Goal: Information Seeking & Learning: Check status

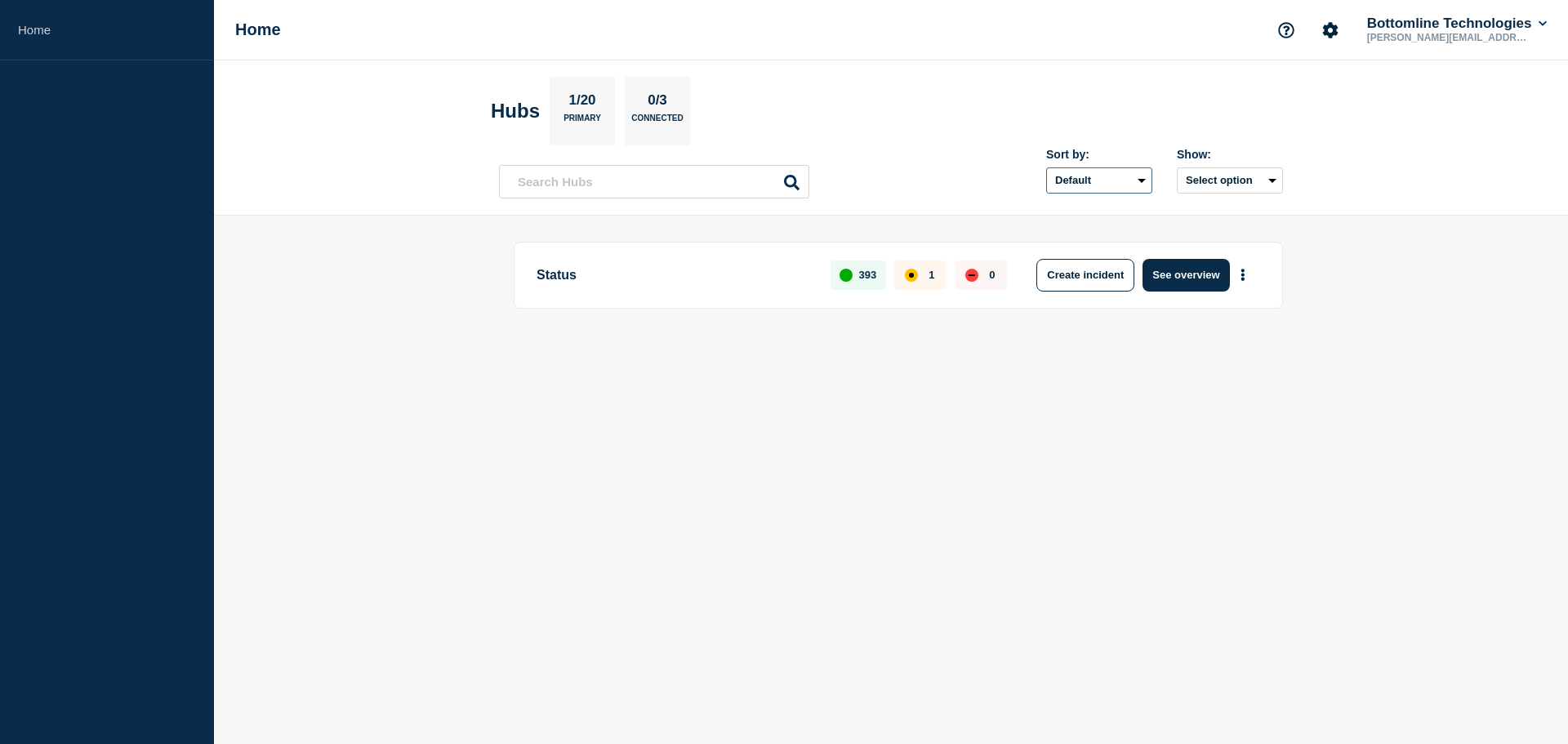
click at [1118, 181] on select "Default Last added Last updated Most active A-Z" at bounding box center [1099, 180] width 106 height 26
click at [1104, 358] on div "Status 393 1 0 Create incident See overview" at bounding box center [891, 302] width 784 height 122
click at [669, 190] on input "text" at bounding box center [654, 181] width 310 height 33
click at [50, 23] on link "Home" at bounding box center [107, 30] width 214 height 60
click at [1220, 272] on button "See overview" at bounding box center [1186, 275] width 87 height 33
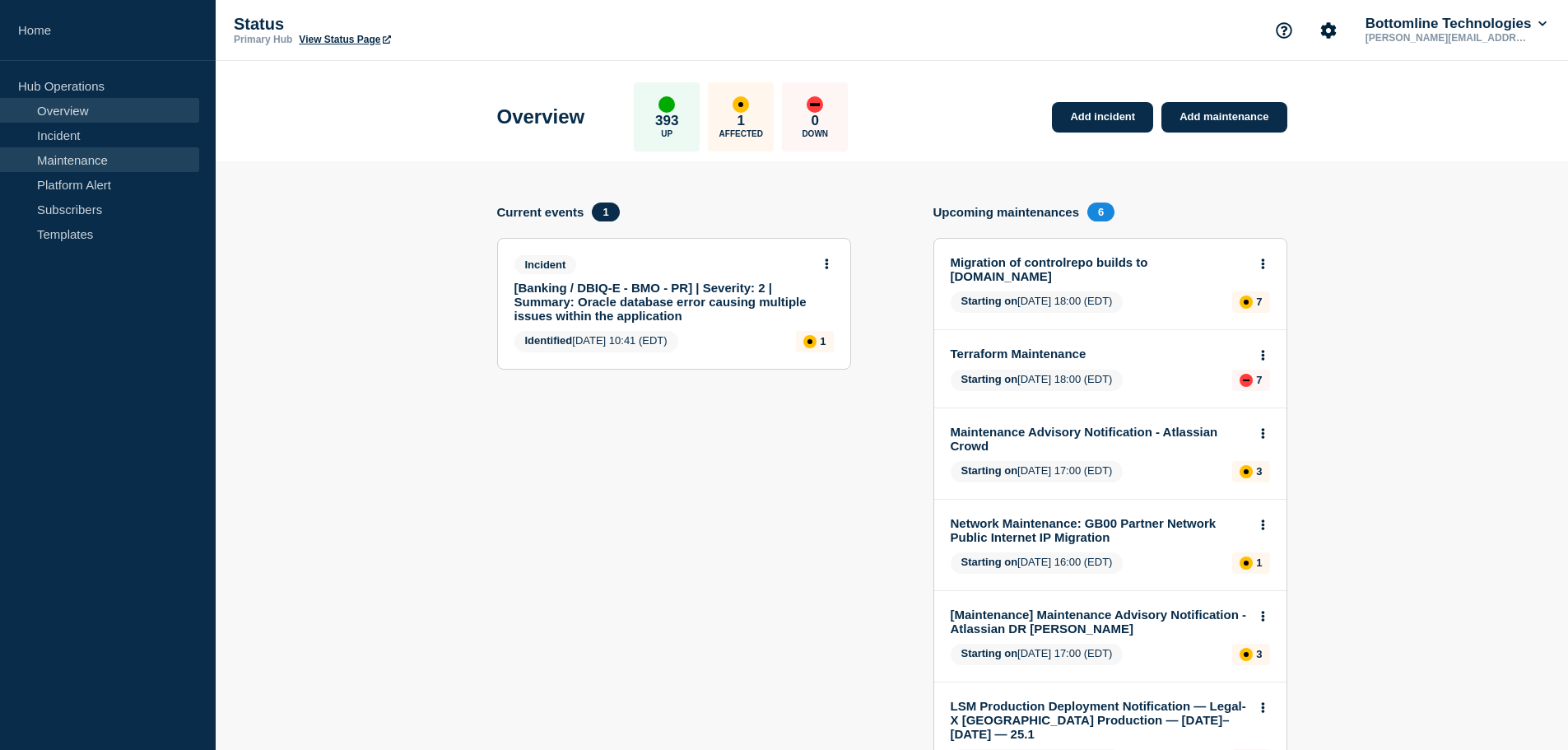
click at [86, 156] on link "Maintenance" at bounding box center [100, 160] width 199 height 25
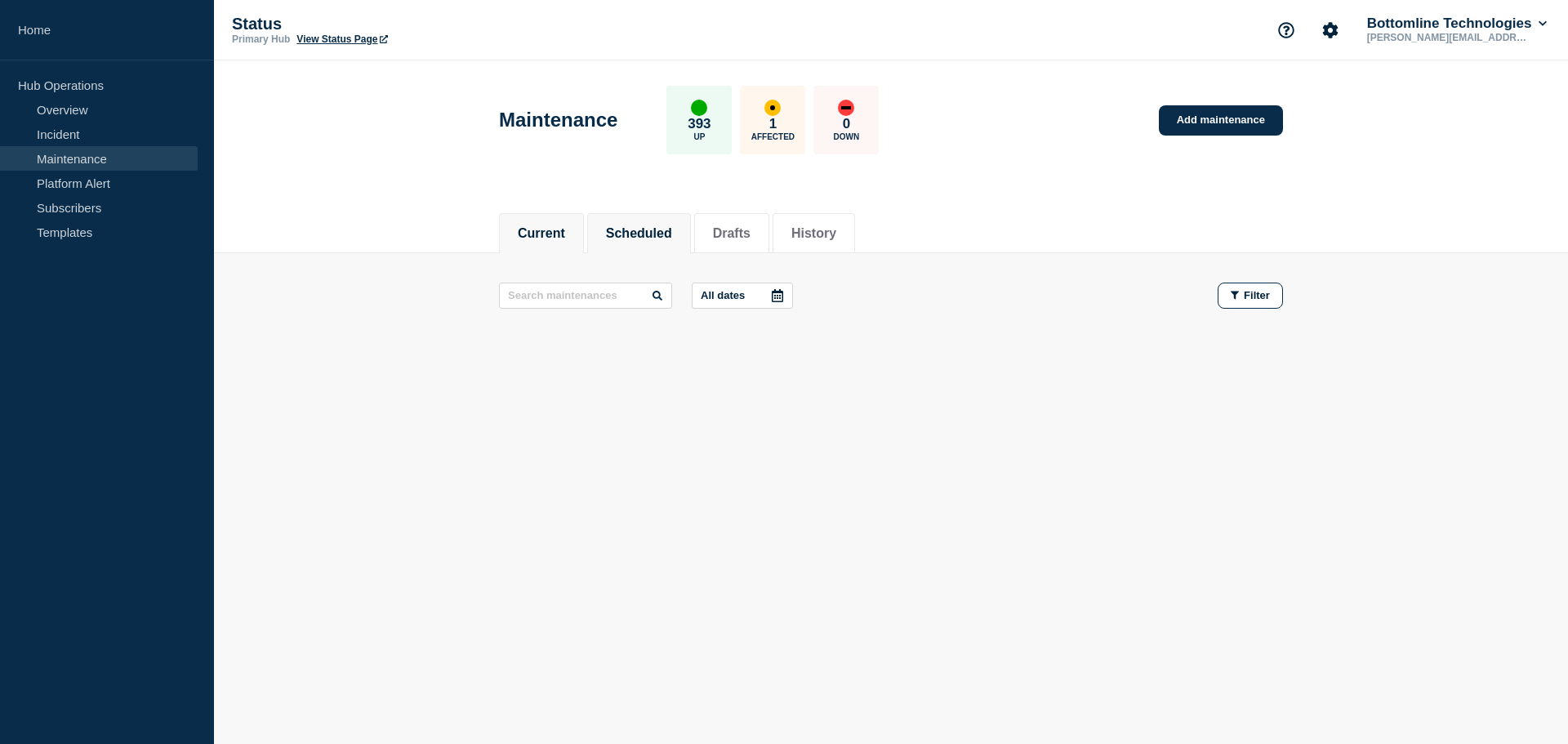
click at [657, 239] on button "Scheduled" at bounding box center [639, 234] width 66 height 15
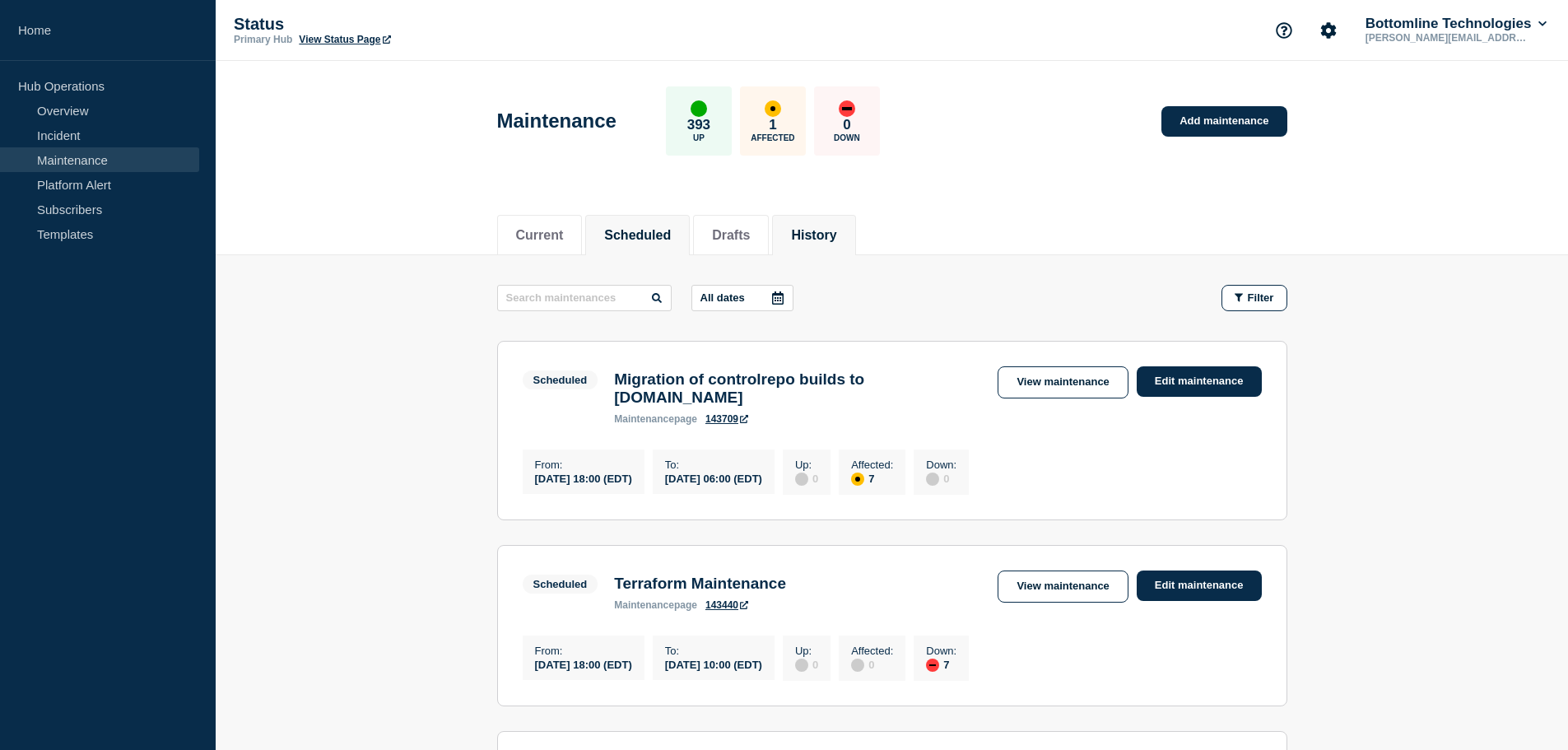
click at [827, 239] on button "History" at bounding box center [813, 235] width 45 height 15
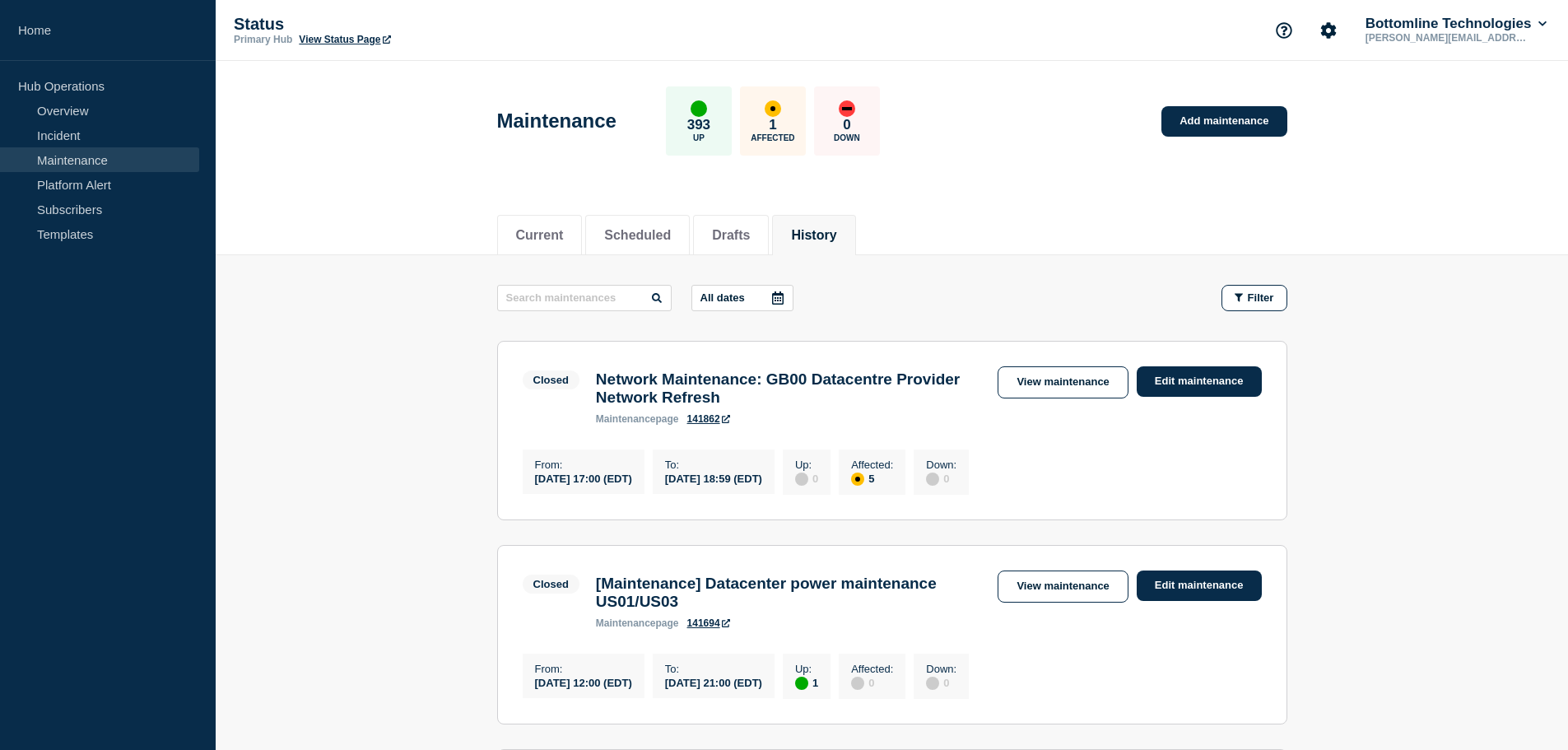
drag, startPoint x: 597, startPoint y: 277, endPoint x: 621, endPoint y: 305, distance: 36.9
click at [612, 299] on input "text" at bounding box center [584, 298] width 174 height 26
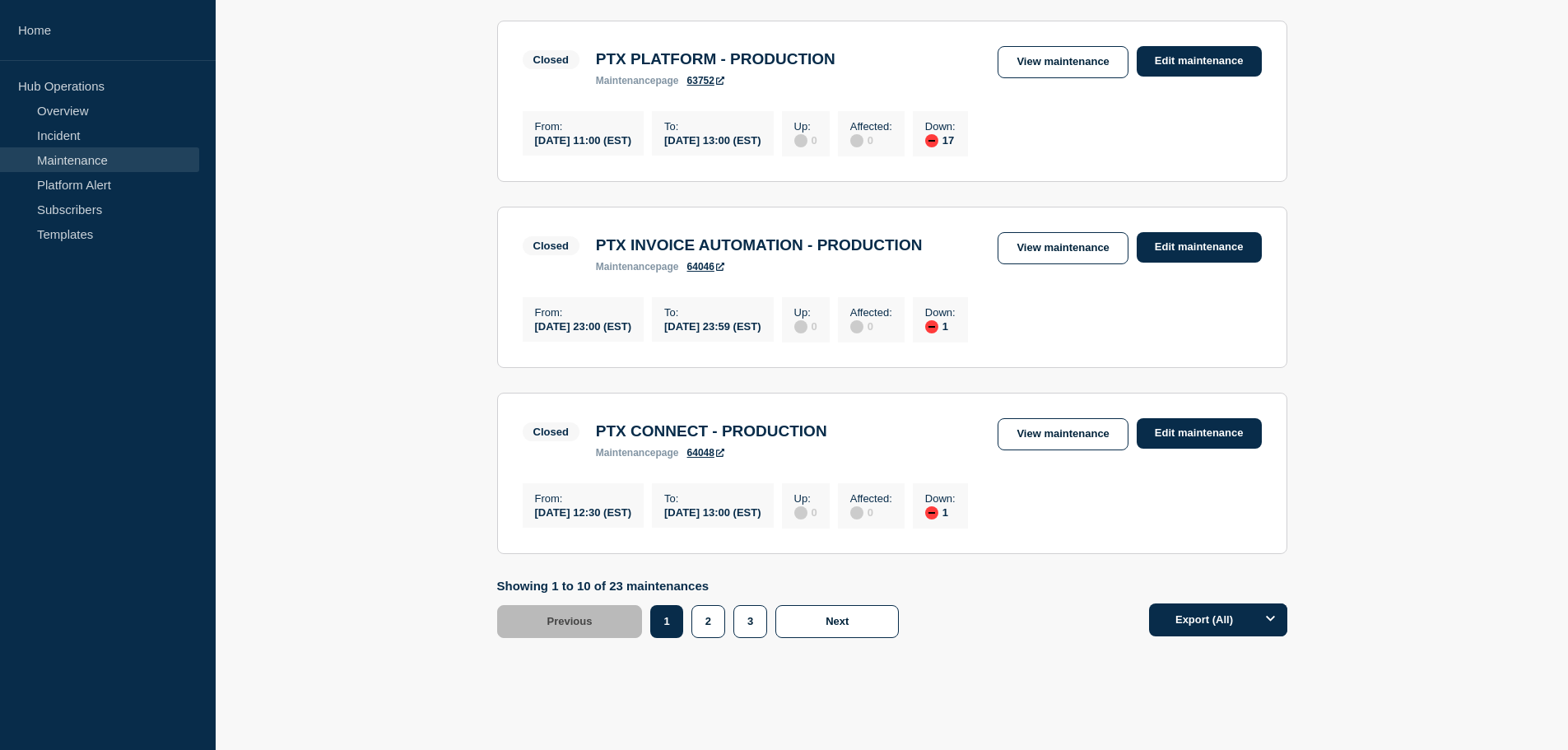
scroll to position [1647, 0]
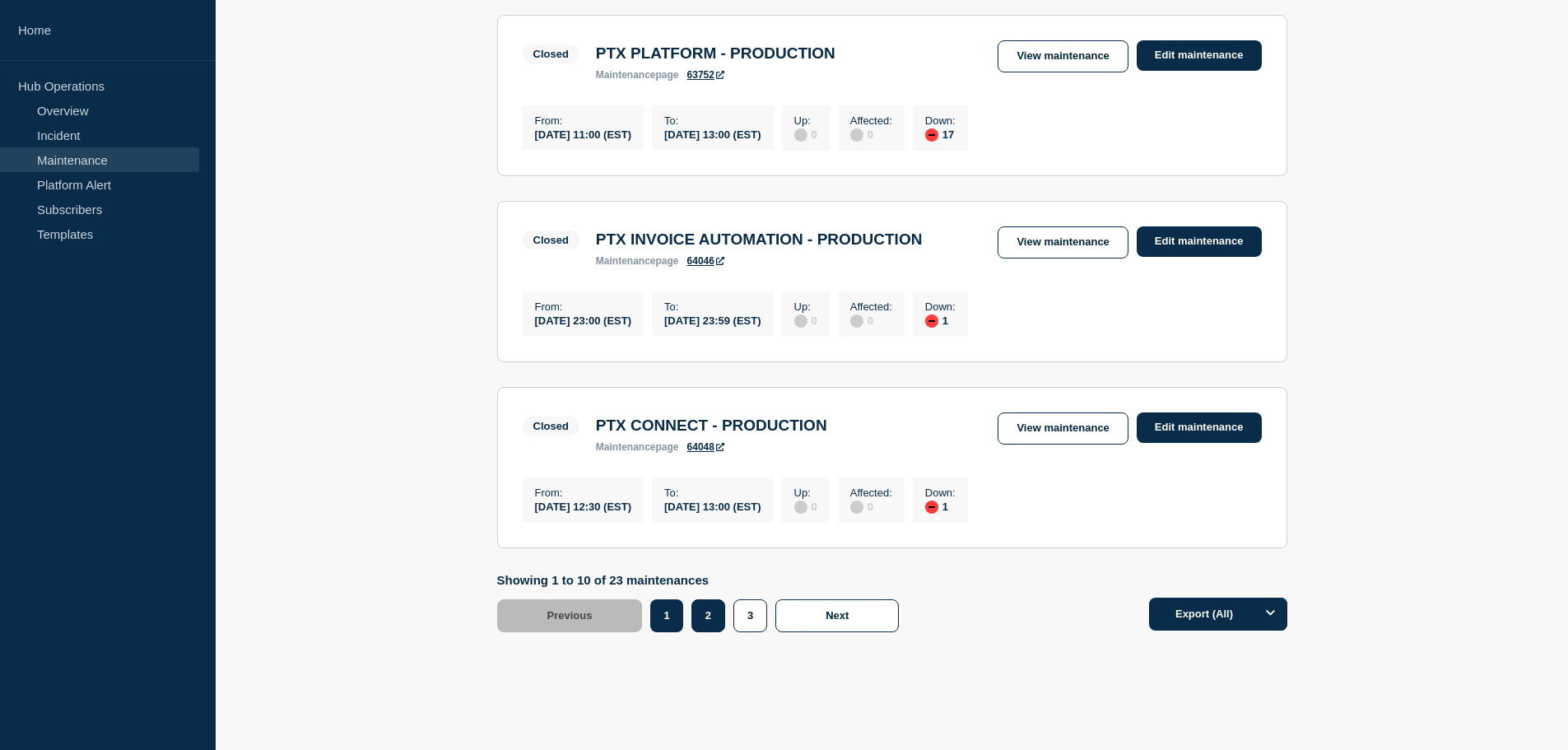
click at [703, 632] on button "2" at bounding box center [708, 616] width 34 height 33
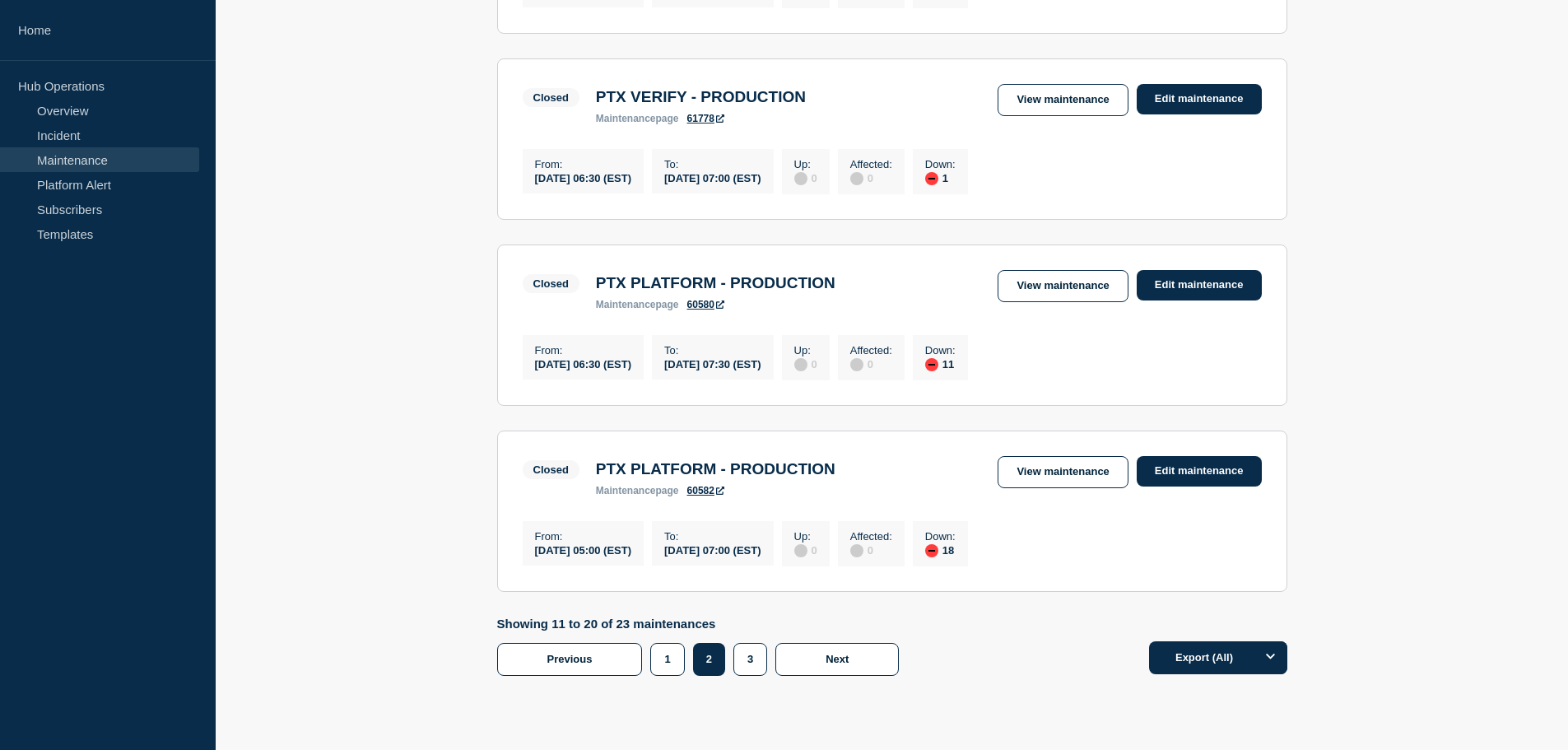
scroll to position [1717, 0]
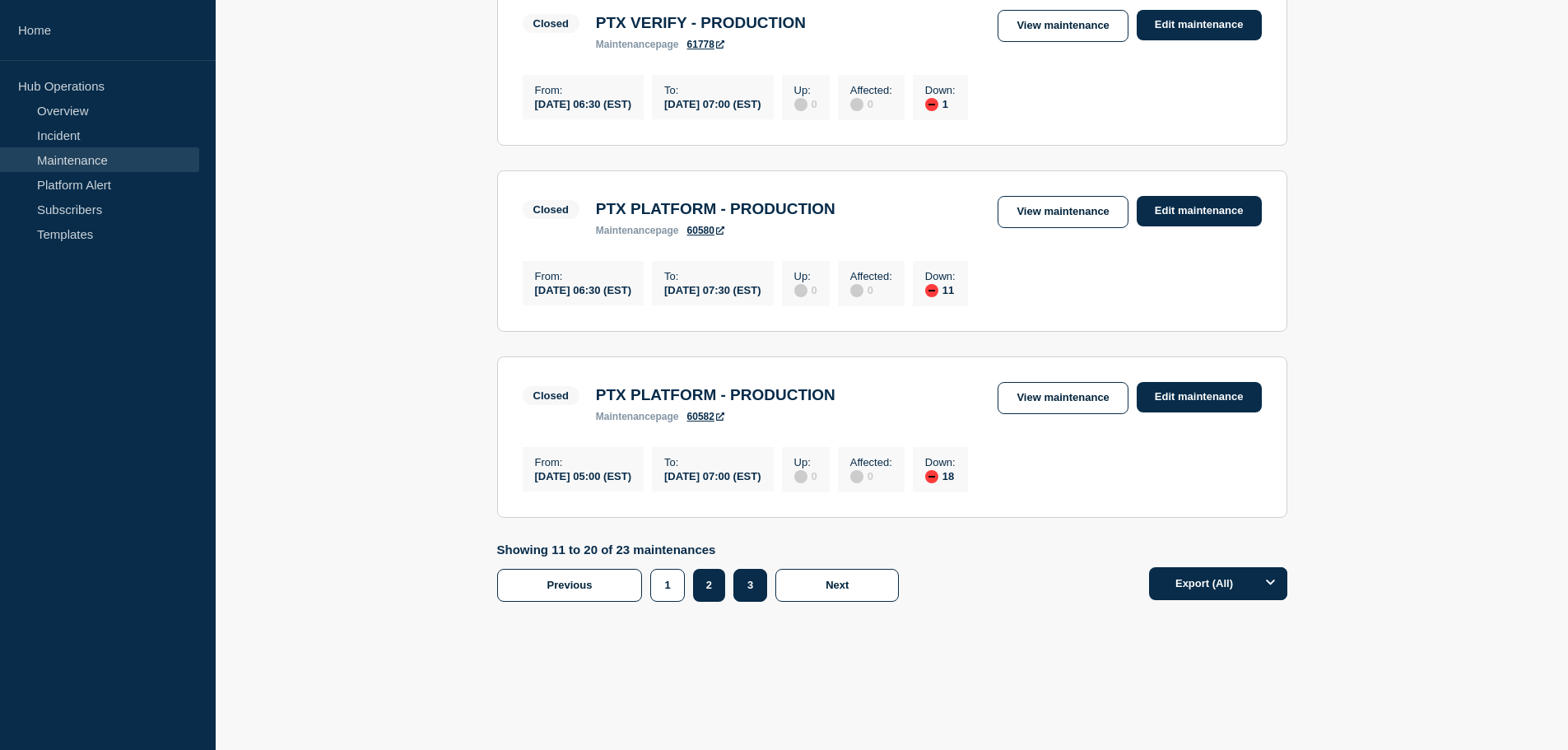
click at [758, 583] on button "3" at bounding box center [750, 585] width 34 height 33
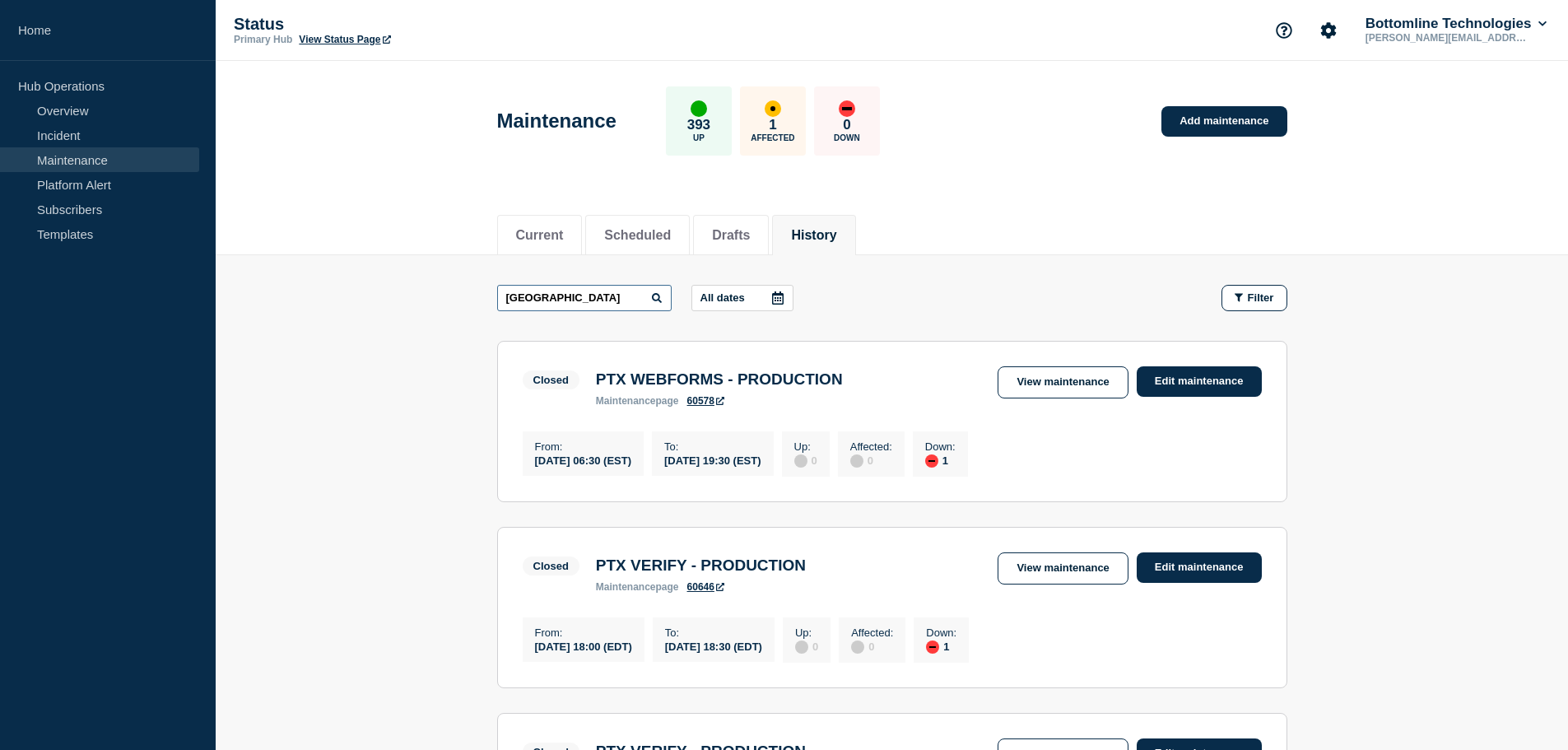
click at [565, 287] on input "[GEOGRAPHIC_DATA]" at bounding box center [584, 298] width 174 height 26
type input "gph"
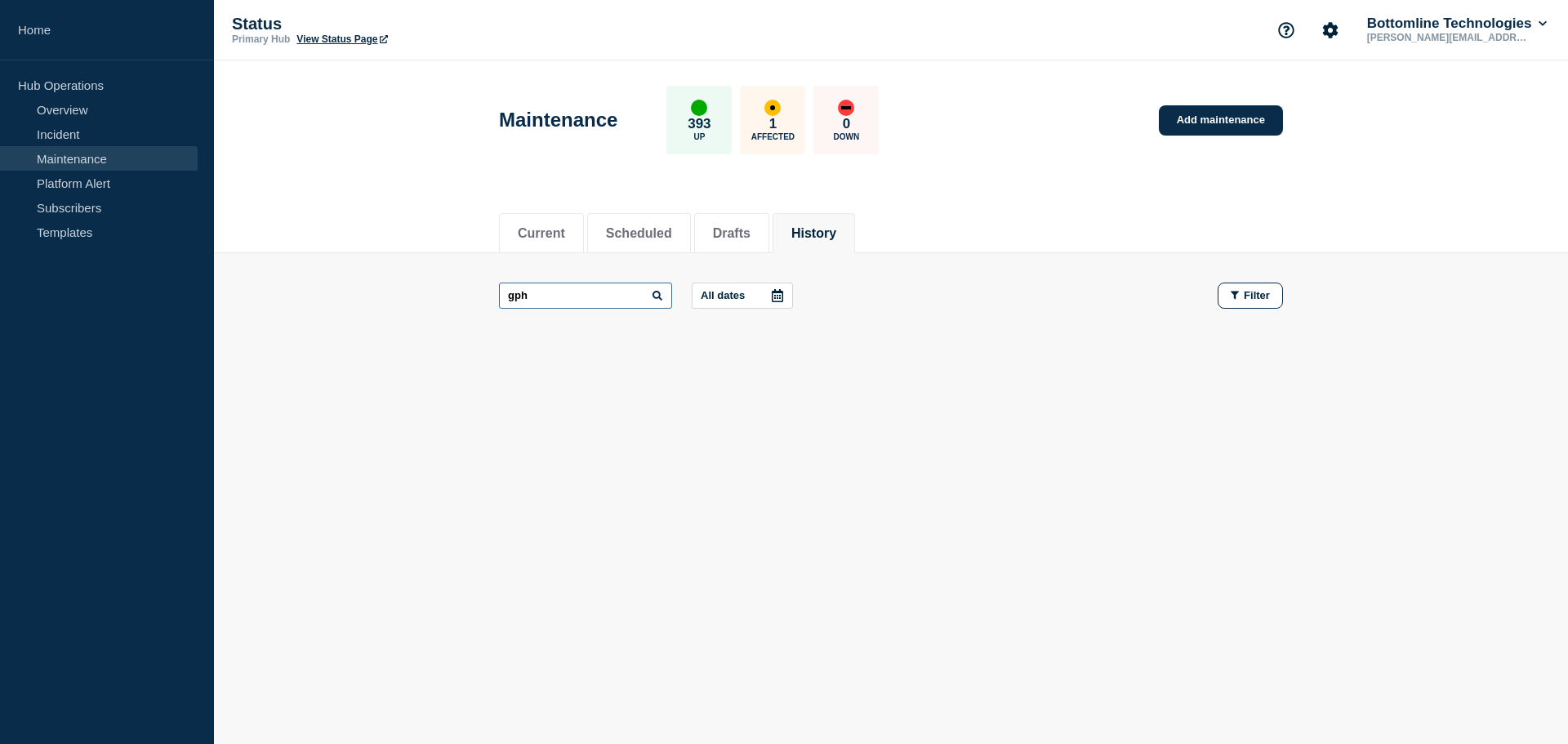
click at [599, 301] on input "gph" at bounding box center [586, 296] width 173 height 26
type input "treas"
click at [68, 127] on link "Incident" at bounding box center [99, 134] width 198 height 25
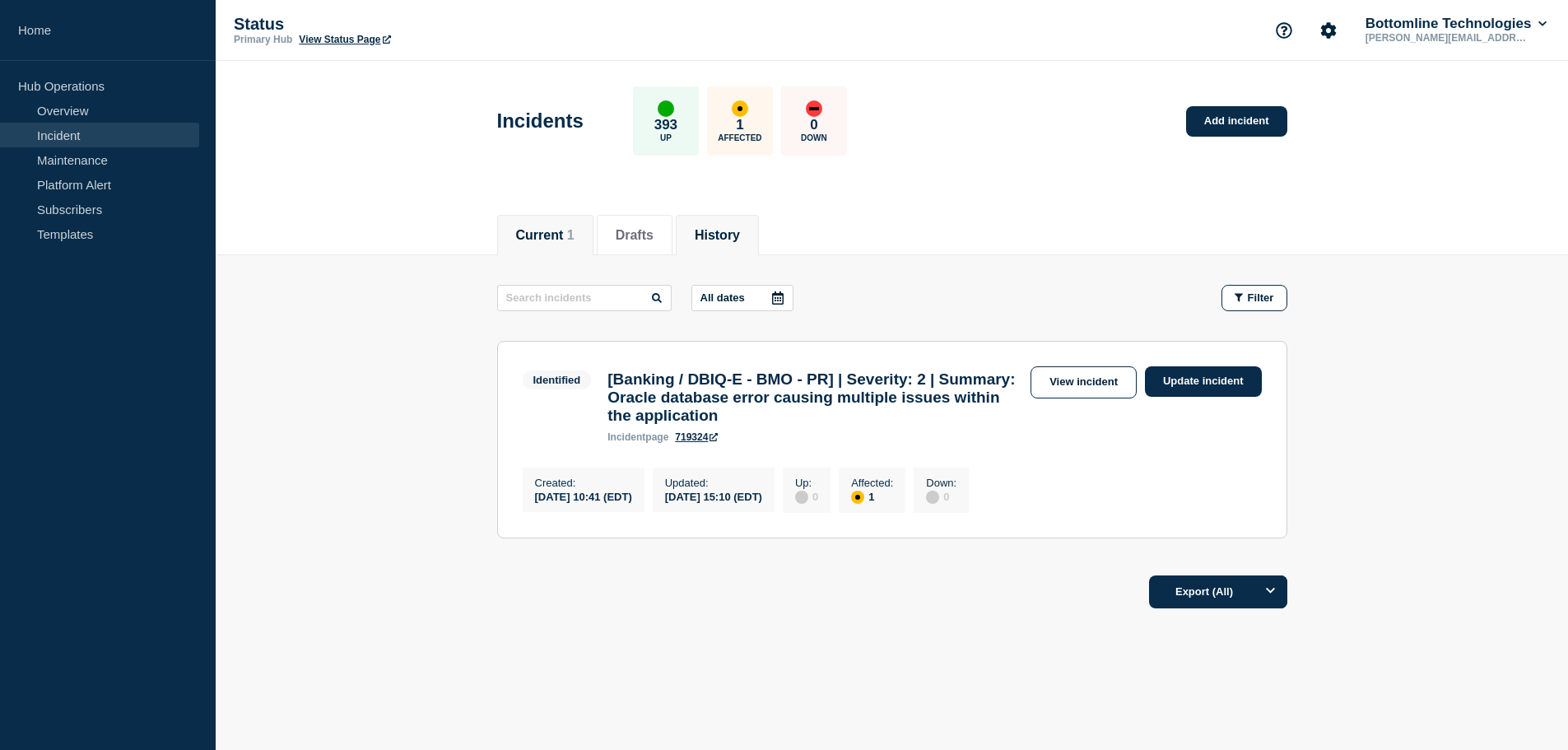
click at [740, 240] on button "History" at bounding box center [717, 235] width 45 height 15
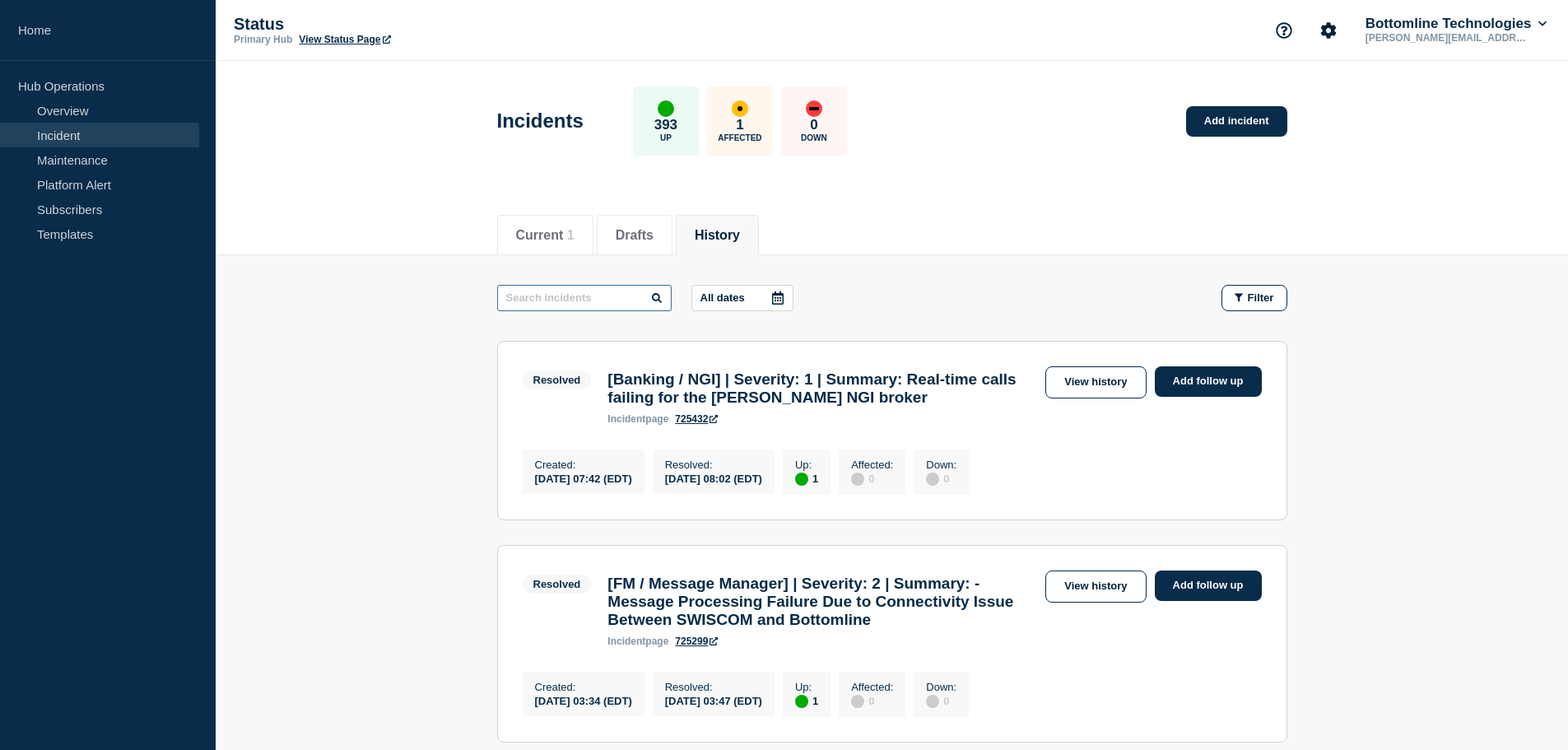
click at [598, 300] on input "text" at bounding box center [584, 298] width 174 height 26
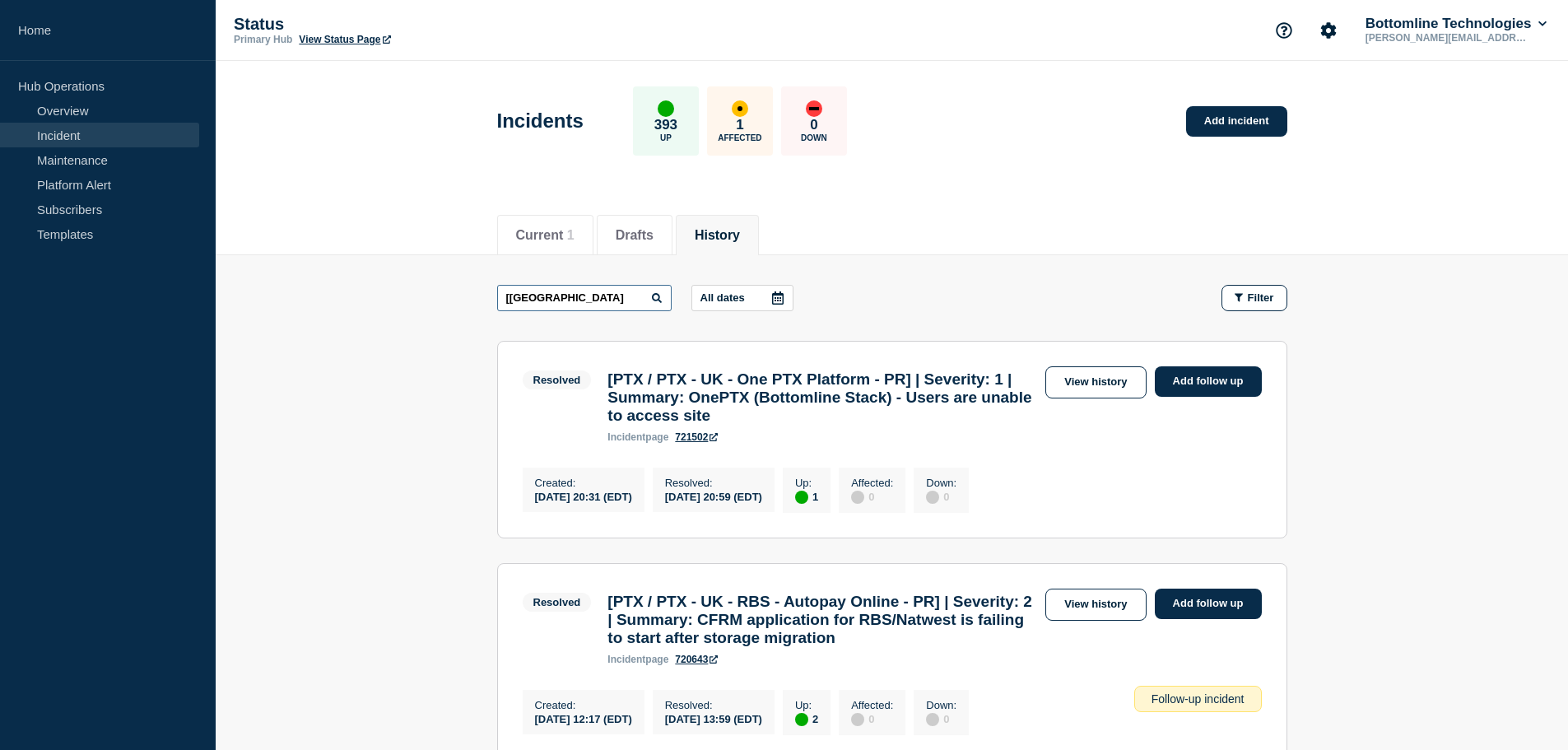
type input "[[GEOGRAPHIC_DATA]"
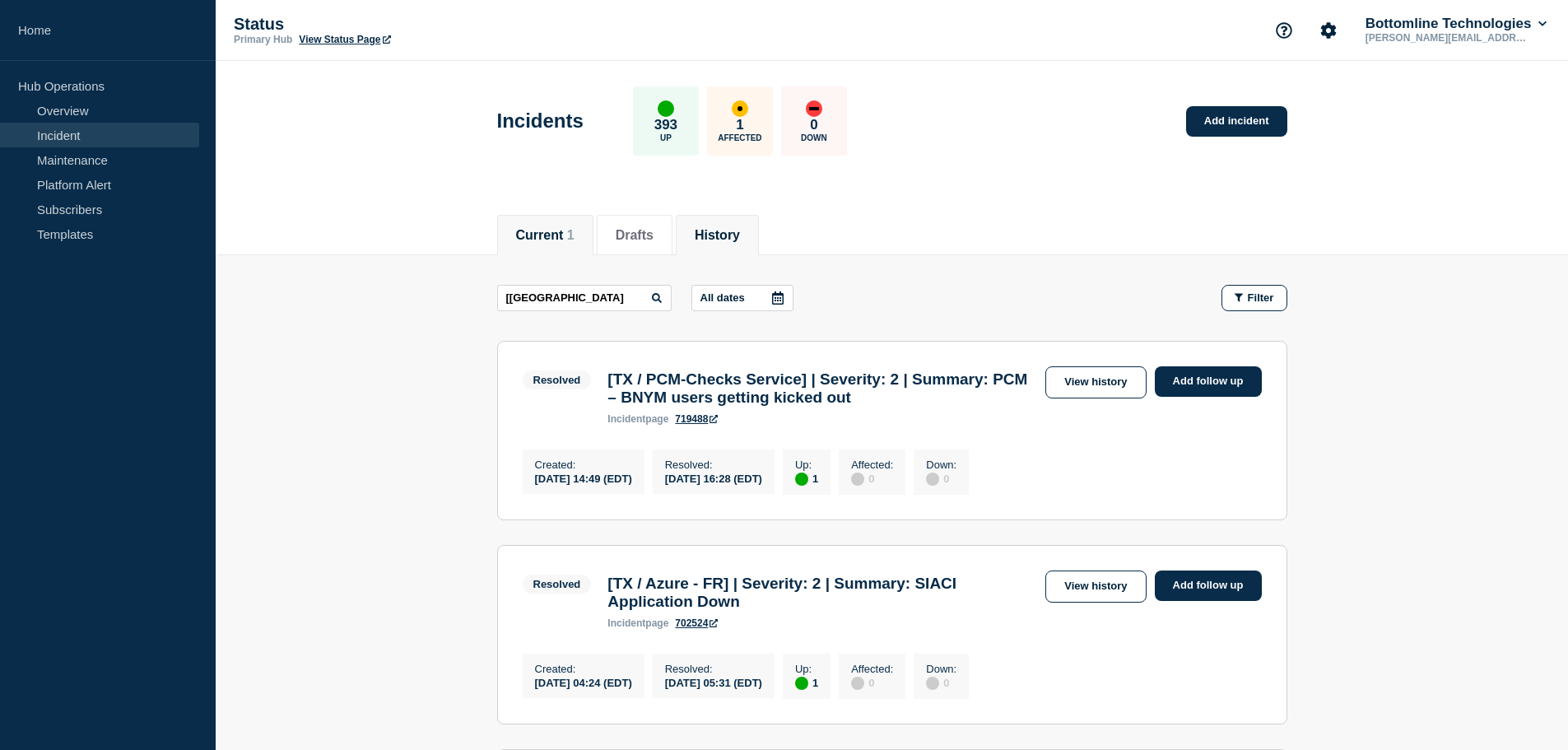
click at [545, 235] on button "Current 1" at bounding box center [545, 235] width 58 height 15
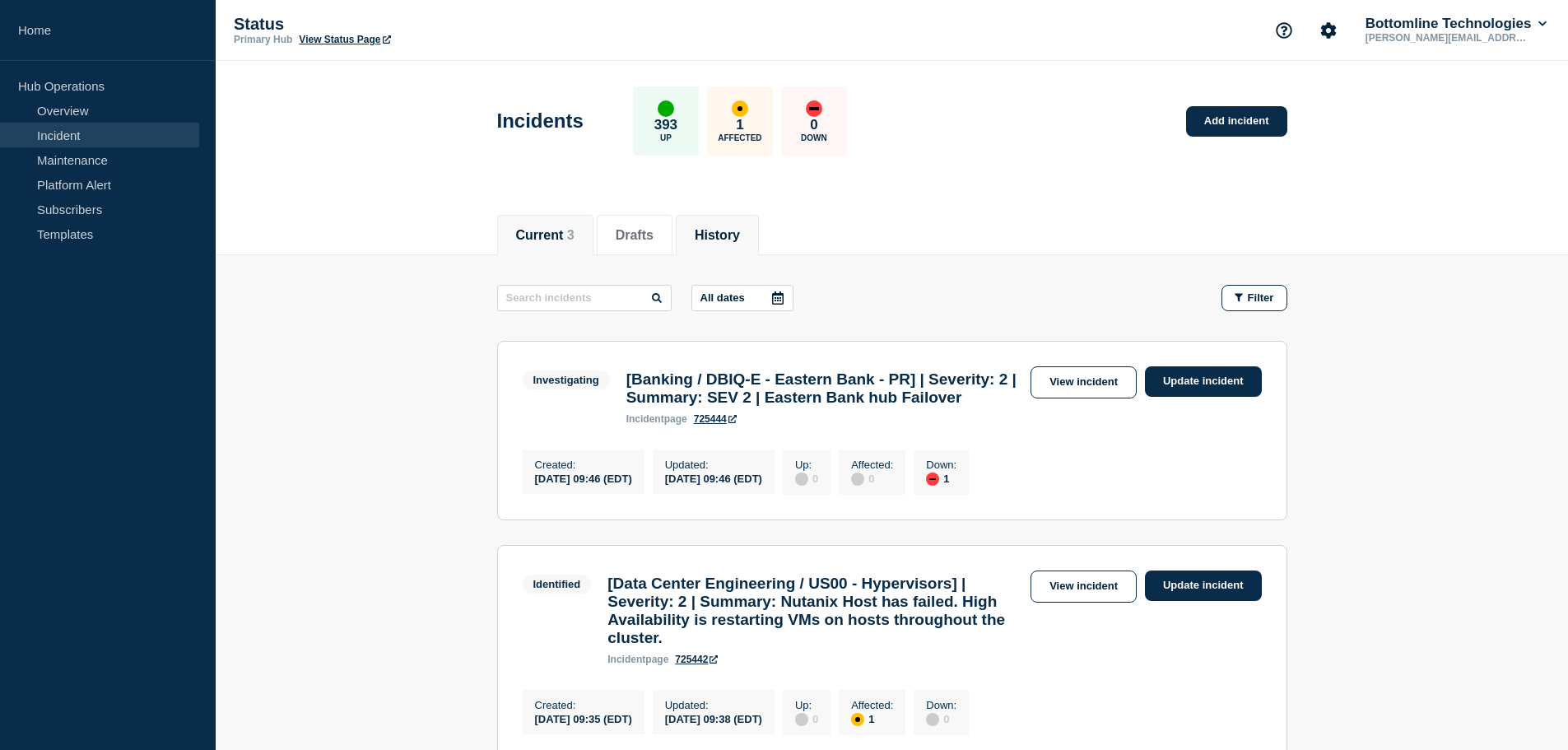
click at [733, 230] on button "History" at bounding box center [717, 235] width 45 height 15
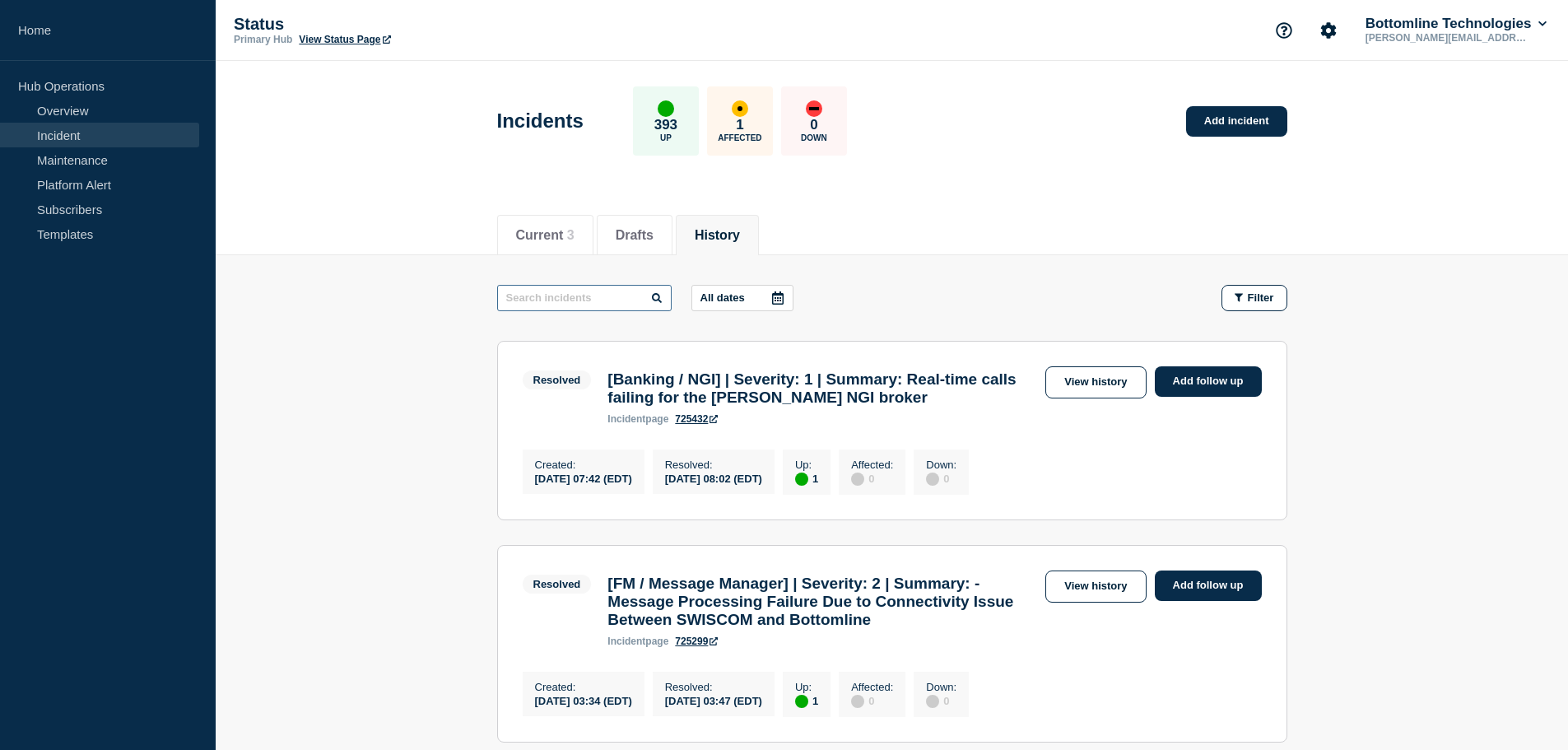
click at [565, 287] on input "text" at bounding box center [584, 298] width 174 height 26
click at [545, 299] on input "[" at bounding box center [584, 298] width 174 height 26
type input "[[GEOGRAPHIC_DATA]"
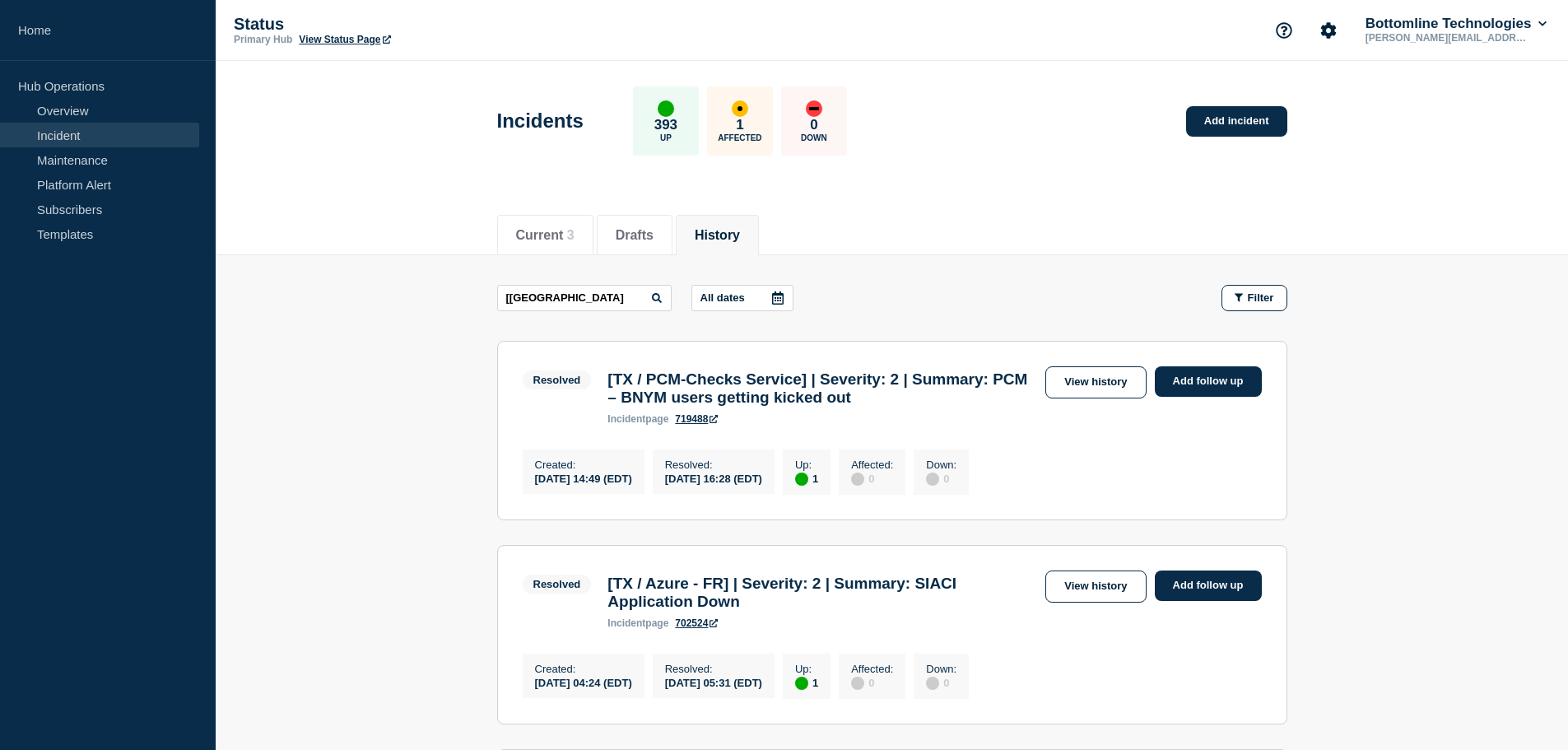
click at [345, 43] on link "View Status Page" at bounding box center [344, 40] width 91 height 12
click at [1071, 388] on link "View history" at bounding box center [1096, 382] width 100 height 32
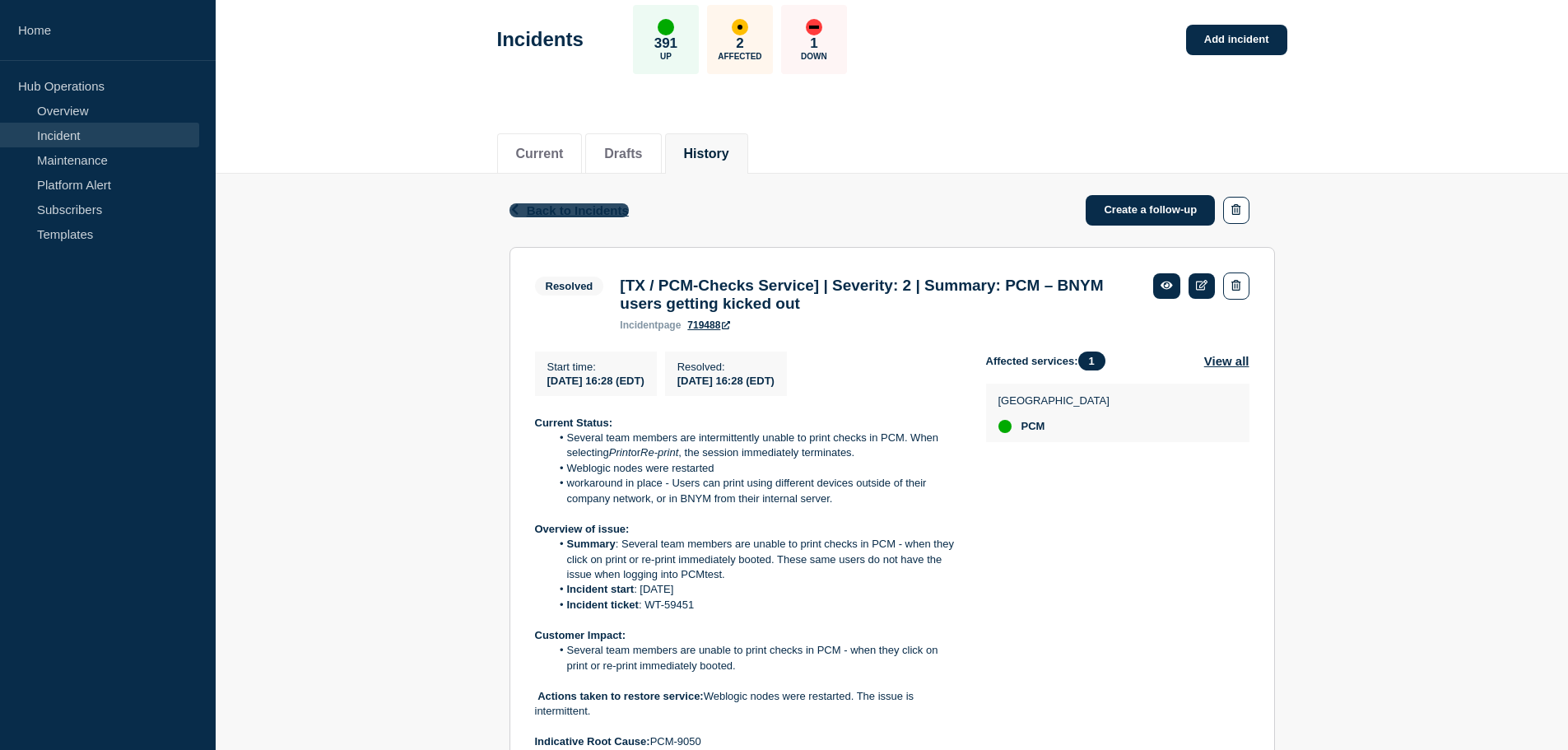
scroll to position [79, 0]
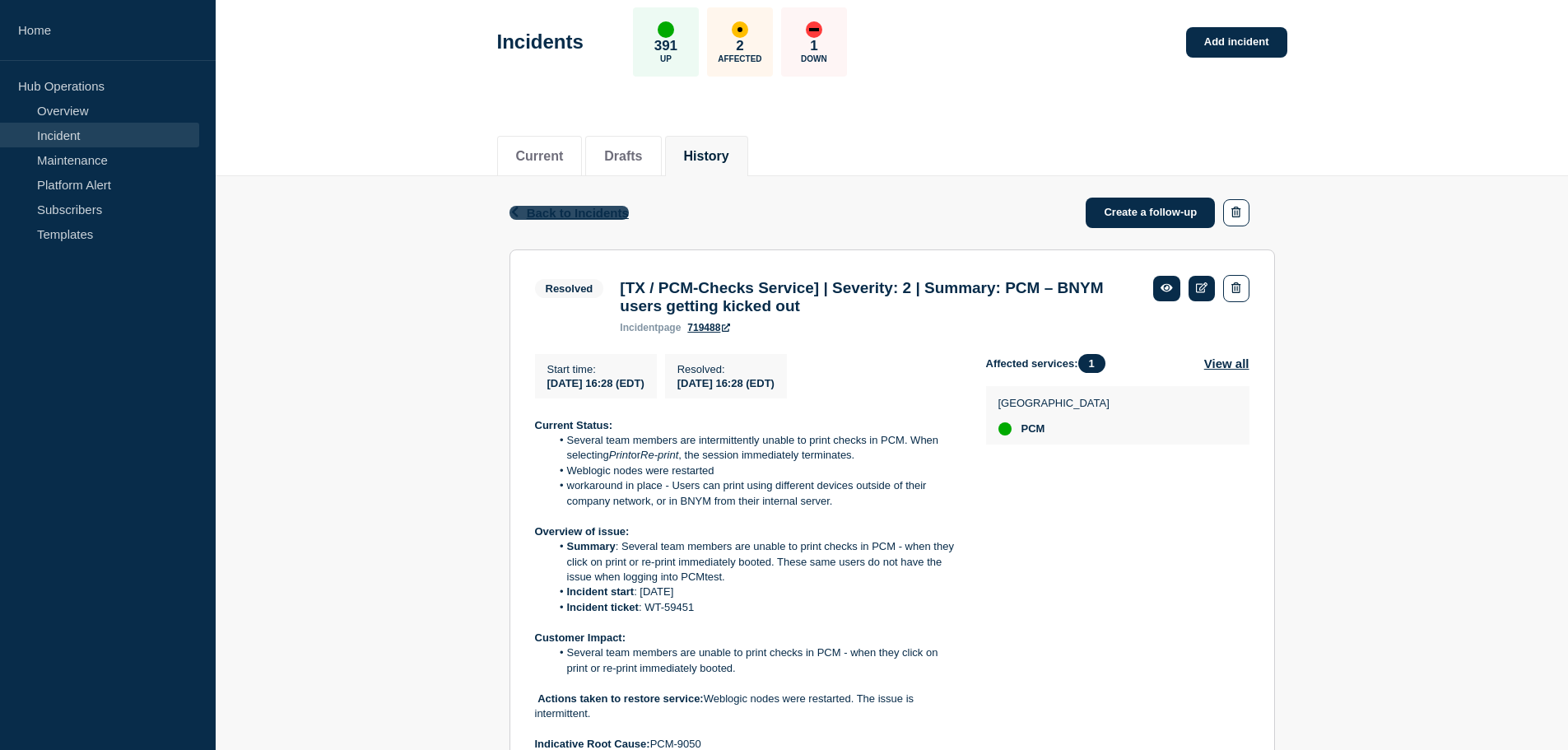
click at [551, 211] on span "Back to Incidents" at bounding box center [578, 212] width 102 height 14
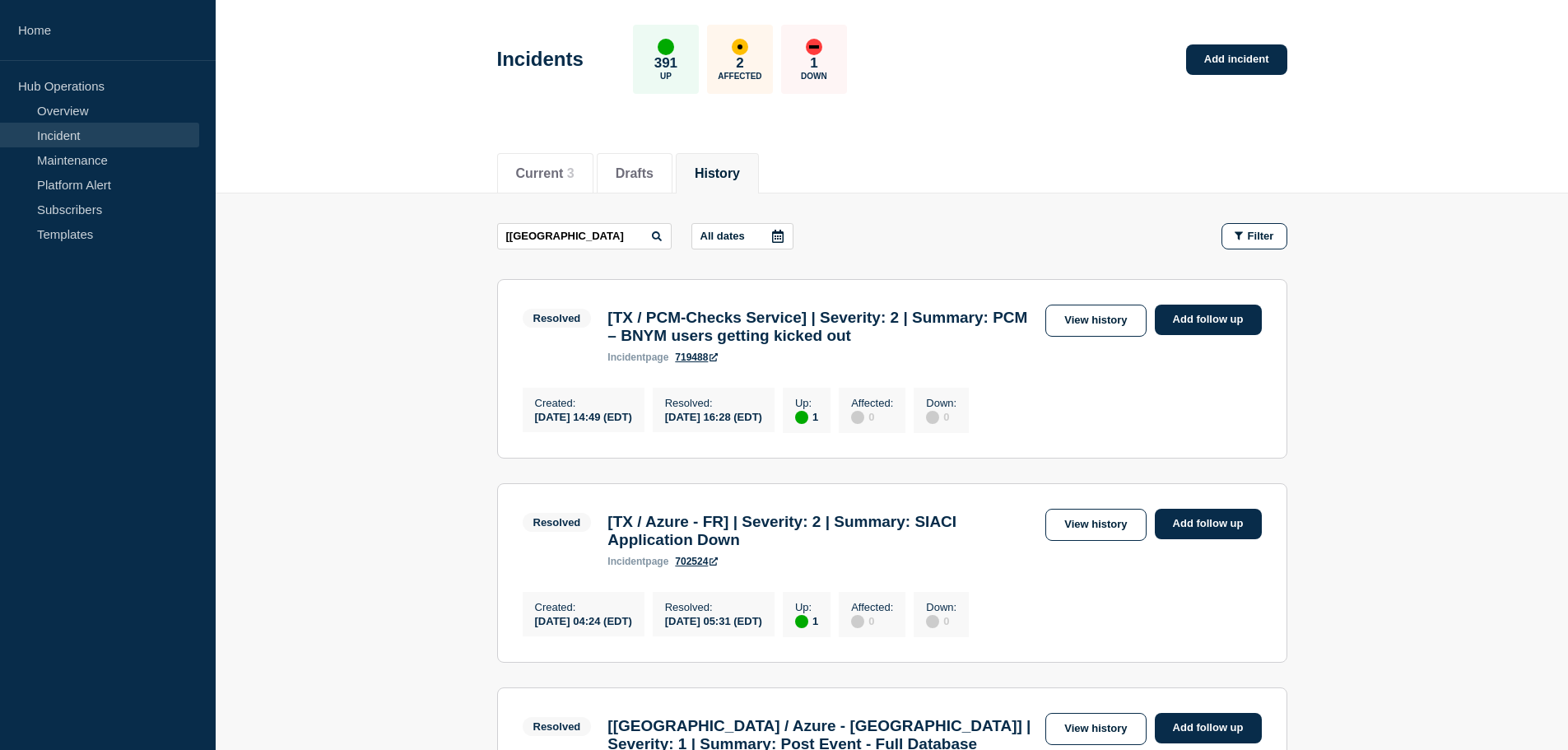
scroll to position [165, 0]
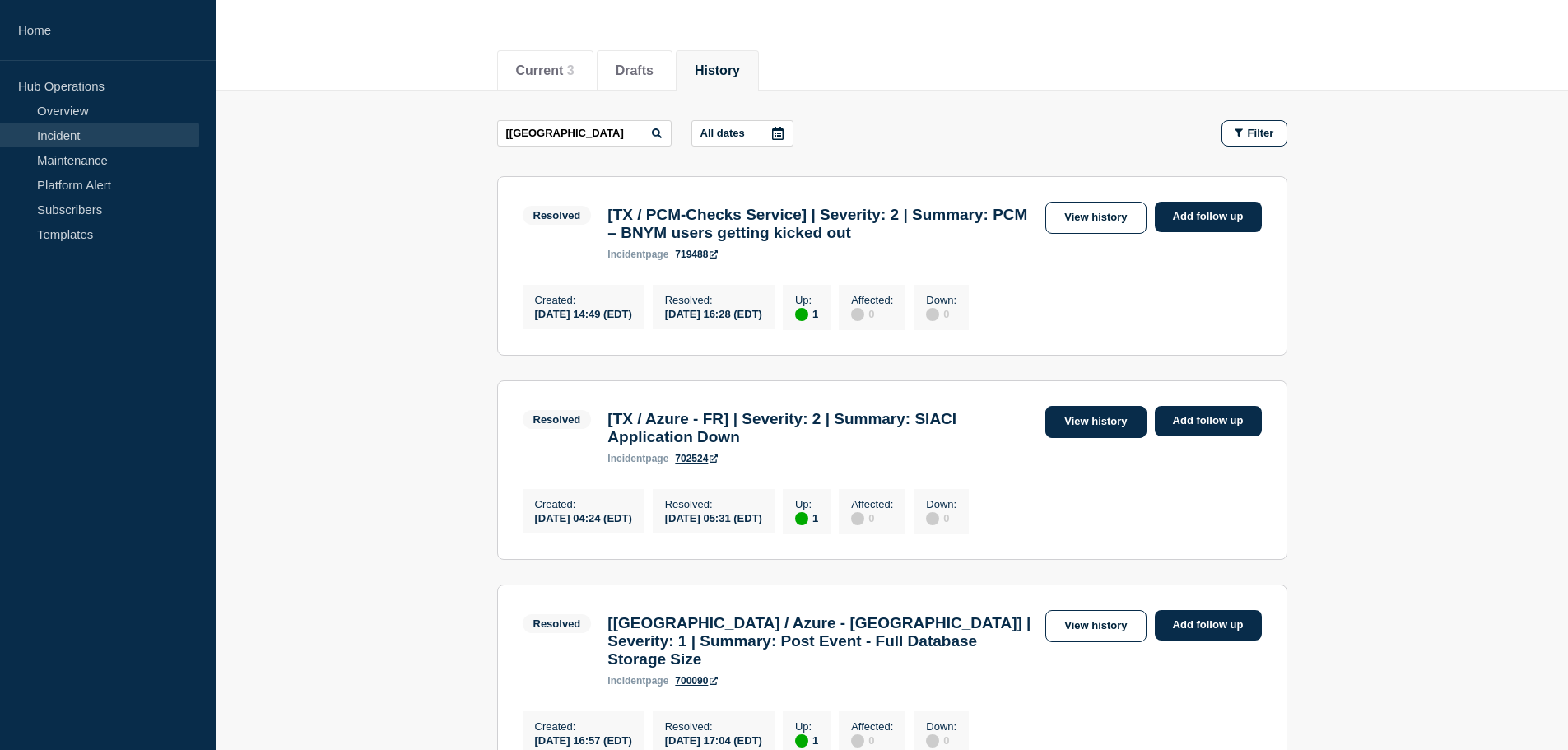
click at [1105, 434] on link "View history" at bounding box center [1096, 422] width 100 height 32
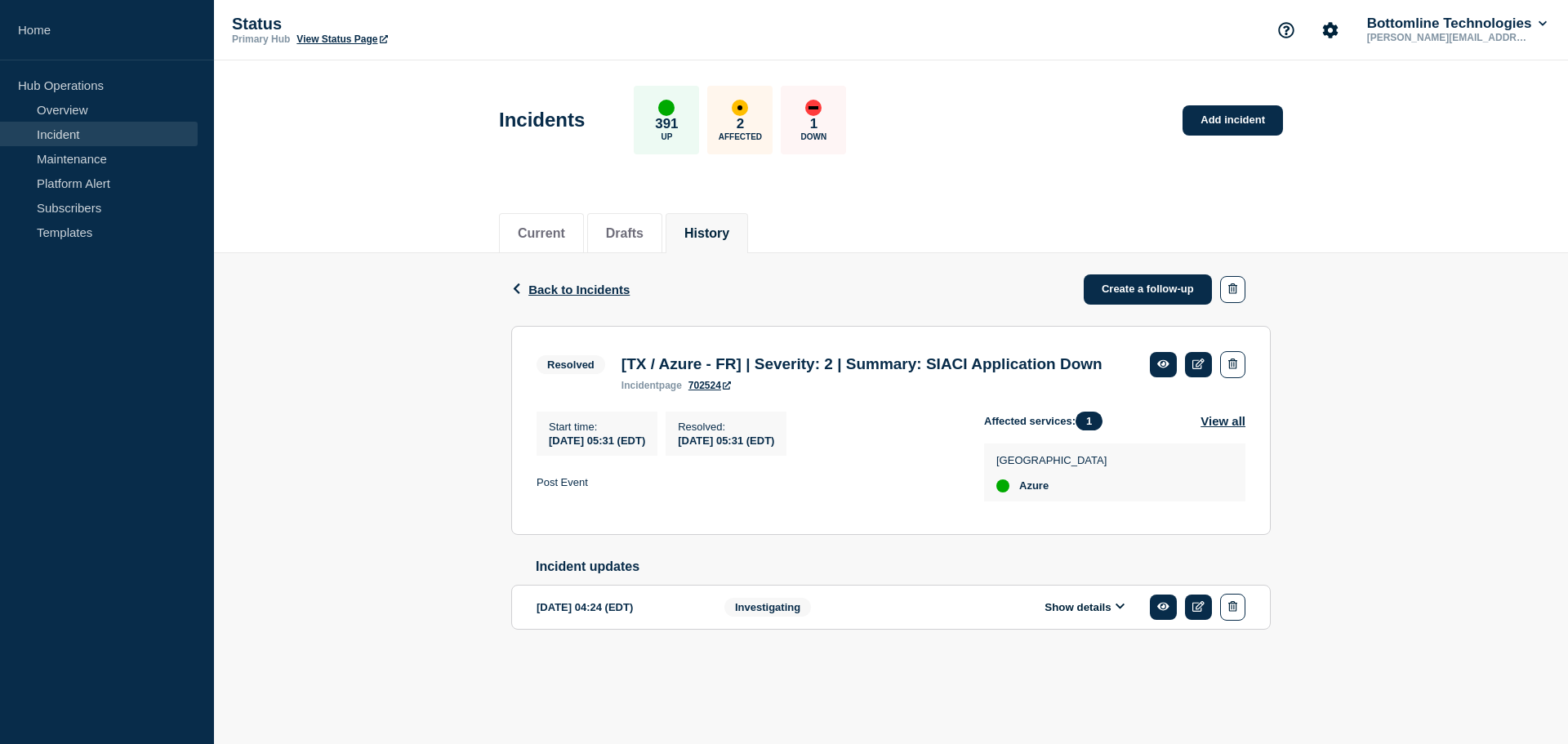
click at [1112, 614] on button "Show details" at bounding box center [1085, 607] width 90 height 14
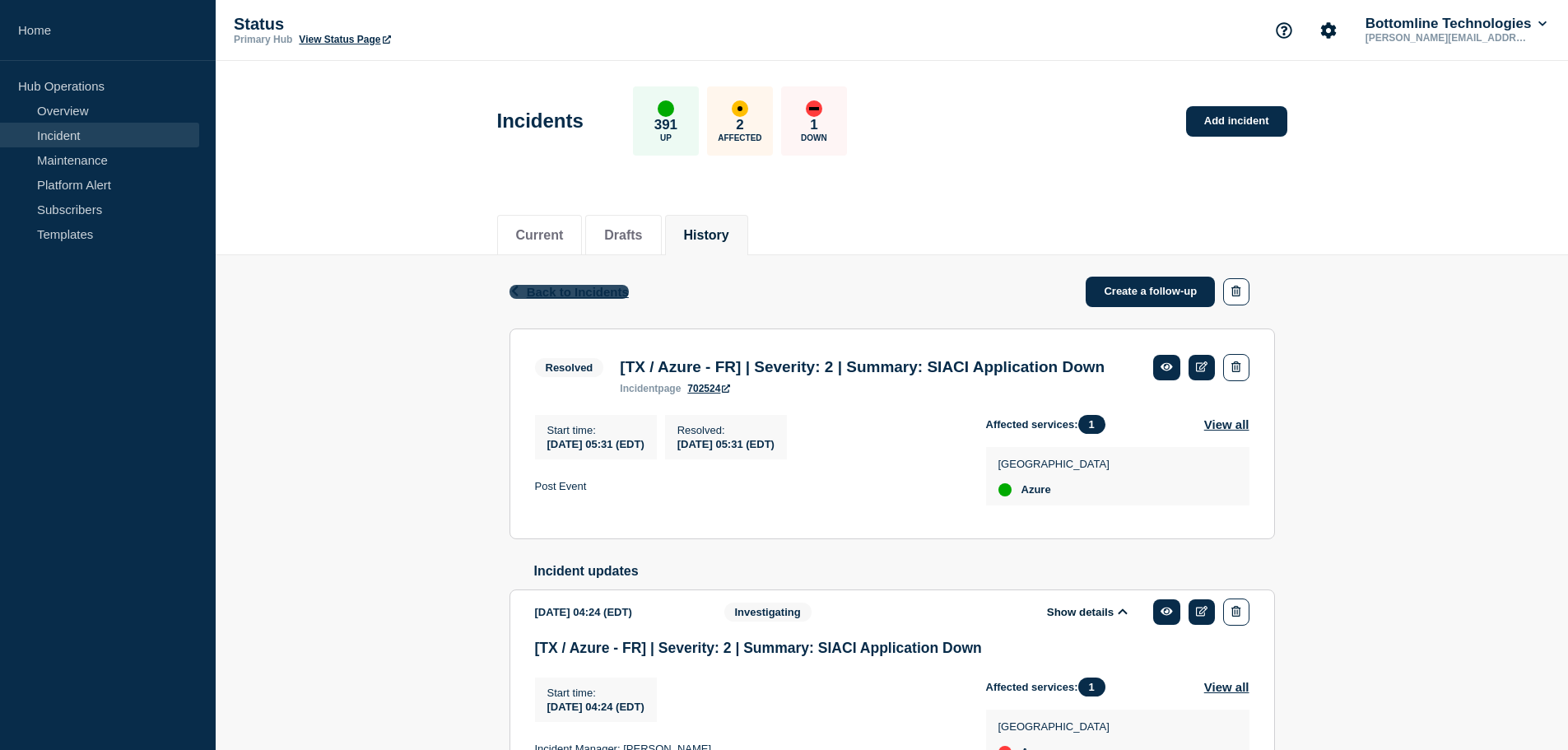
click at [584, 289] on span "Back to Incidents" at bounding box center [578, 291] width 102 height 14
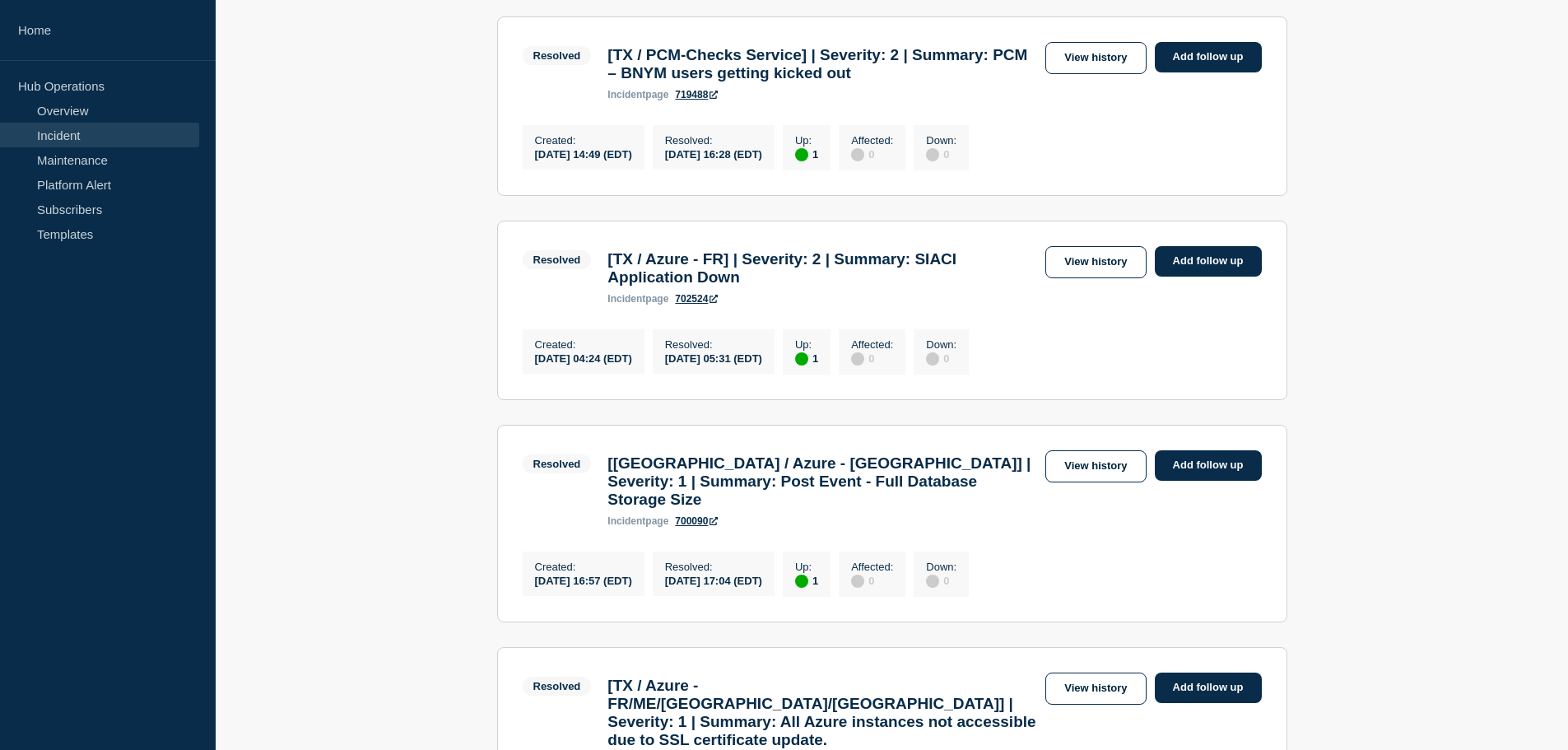
scroll to position [329, 0]
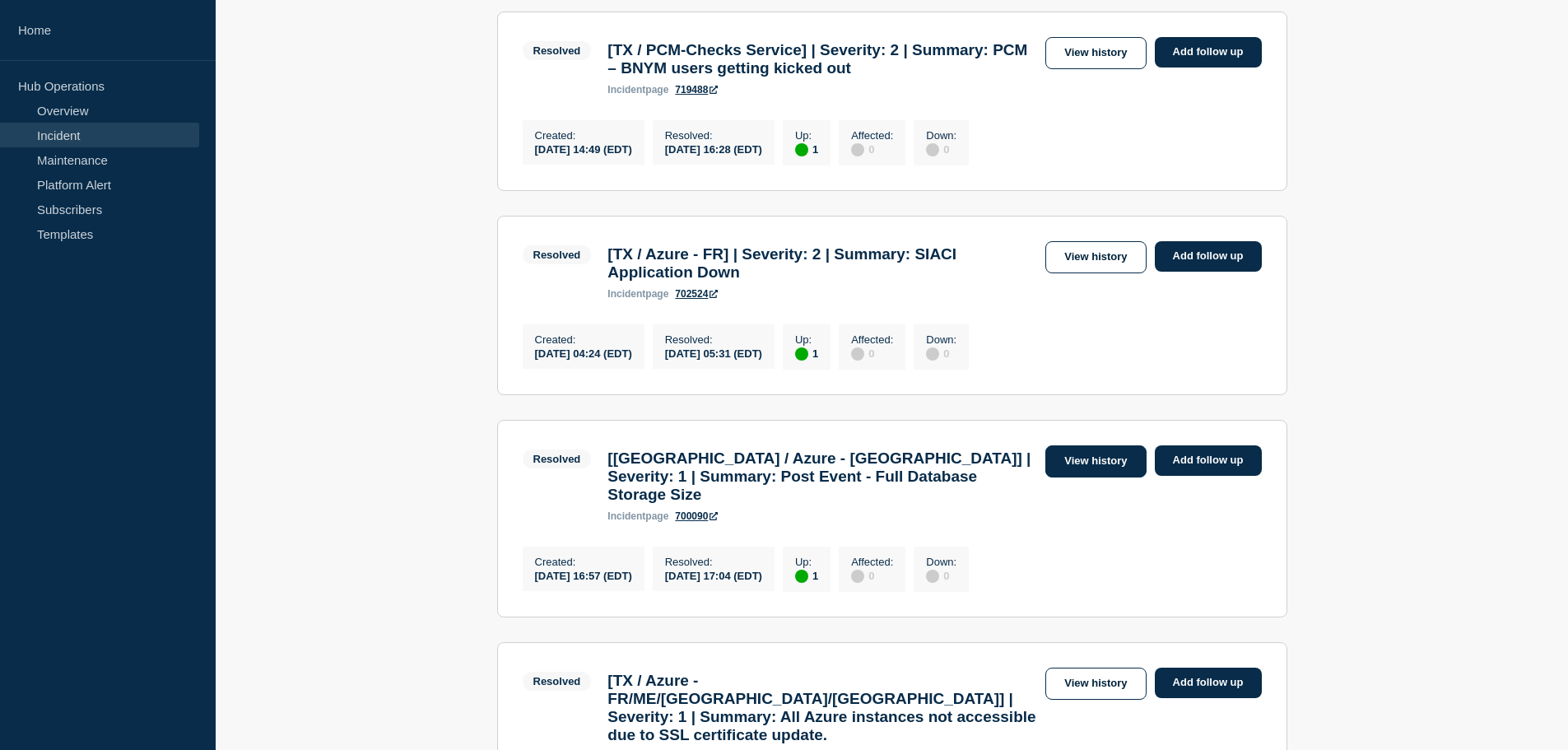
click at [1065, 477] on link "View history" at bounding box center [1096, 461] width 100 height 32
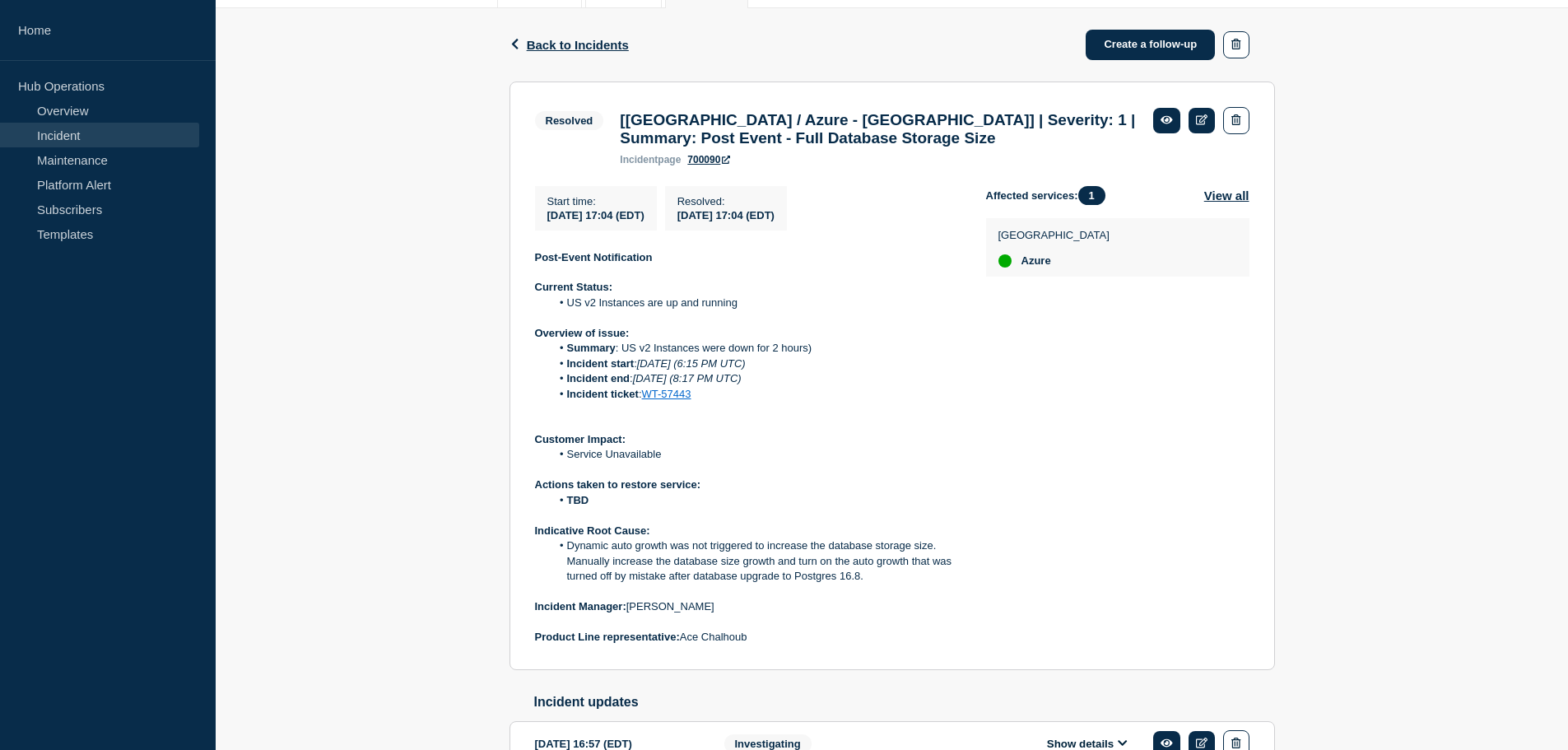
scroll to position [329, 0]
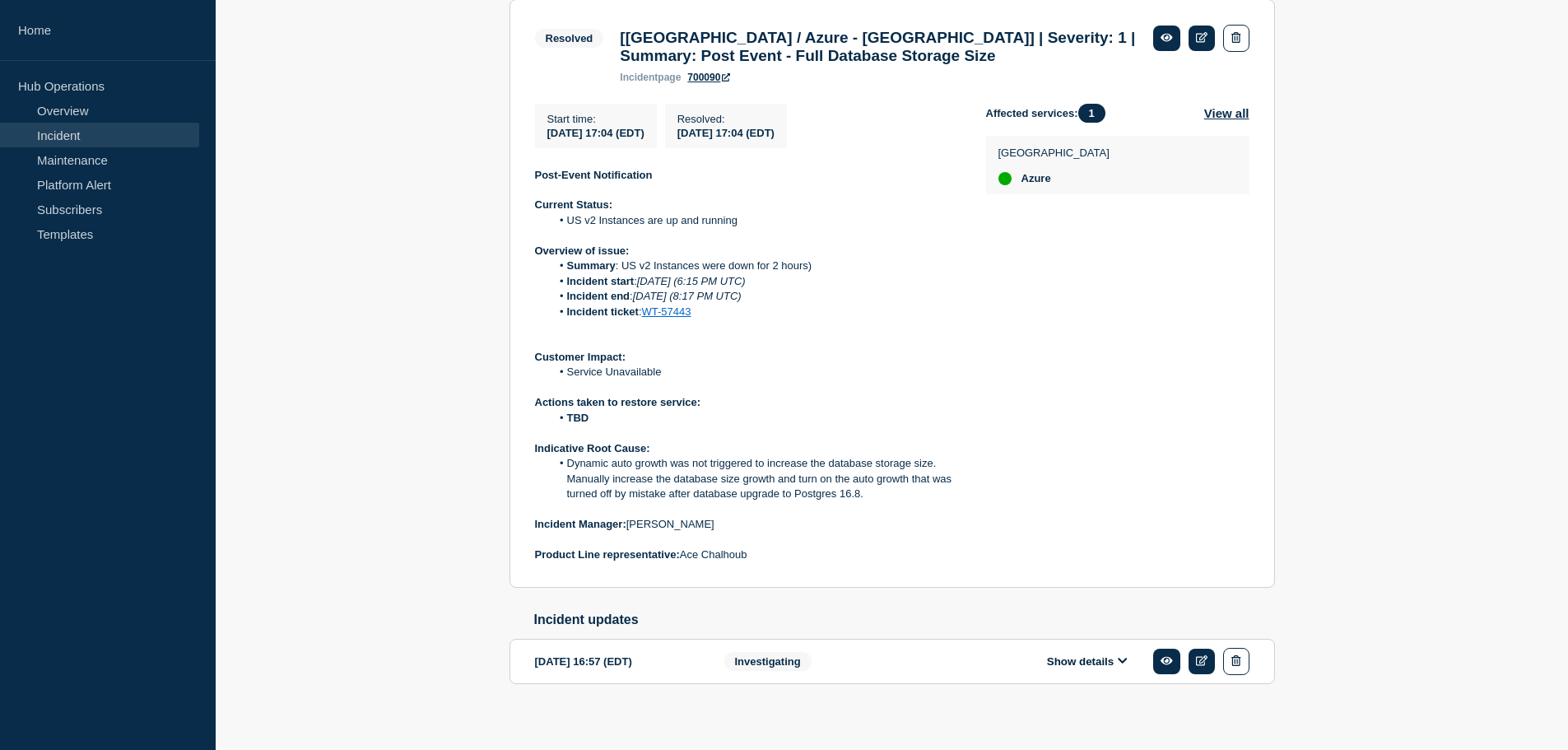
click at [1107, 668] on button "Show details" at bounding box center [1087, 661] width 91 height 14
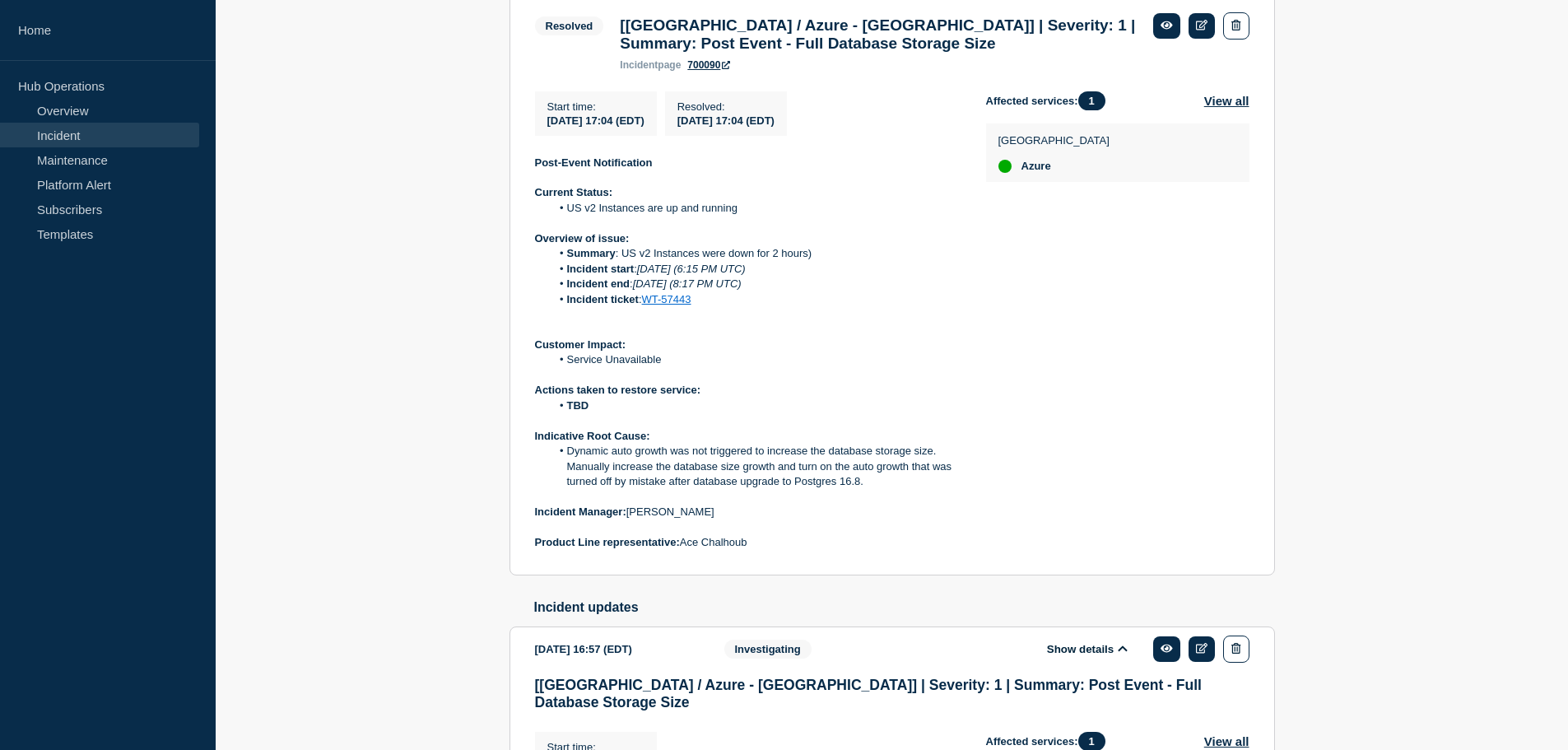
scroll to position [330, 0]
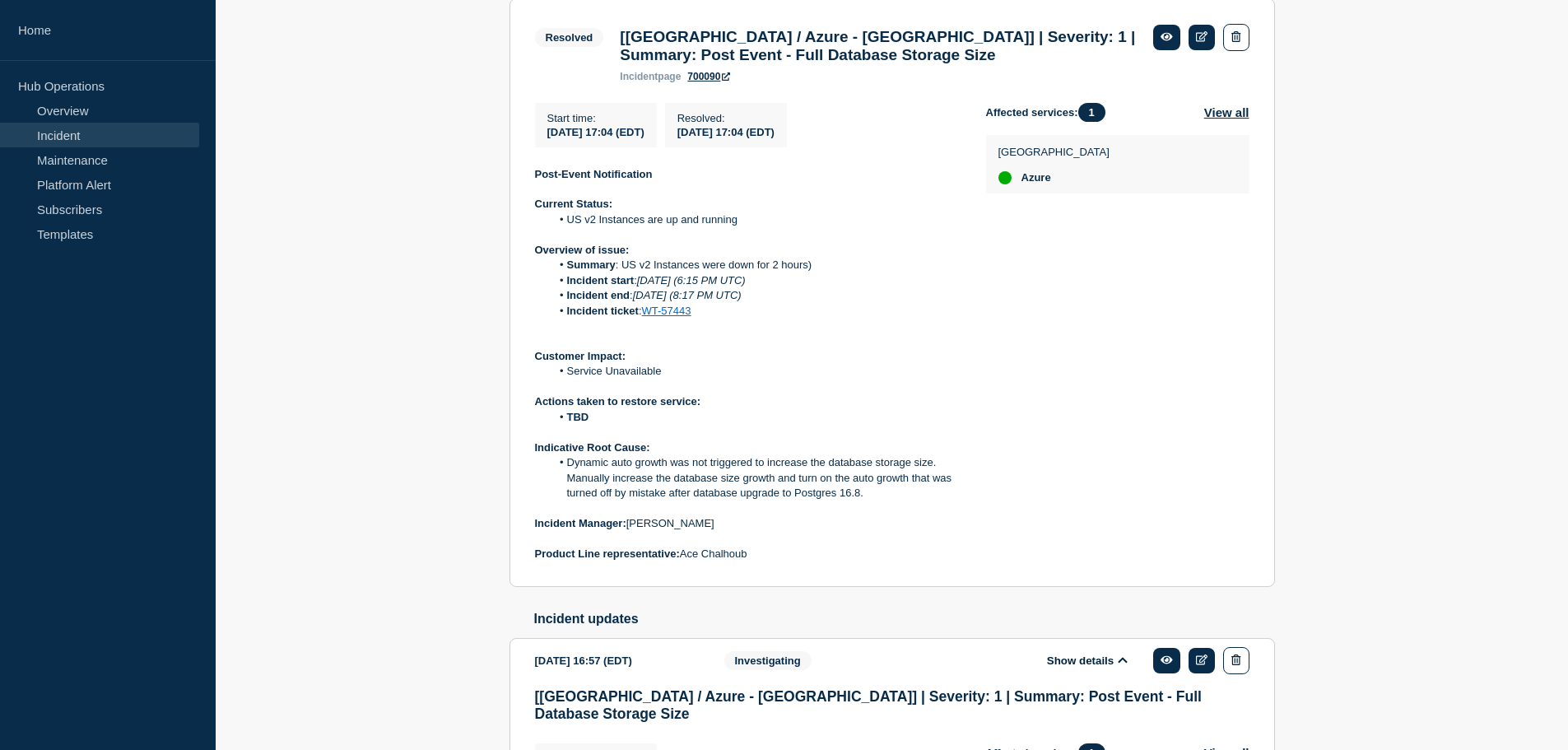
click at [1087, 665] on div "Show details" at bounding box center [1099, 660] width 300 height 27
click at [1099, 668] on button "Show details" at bounding box center [1087, 660] width 91 height 14
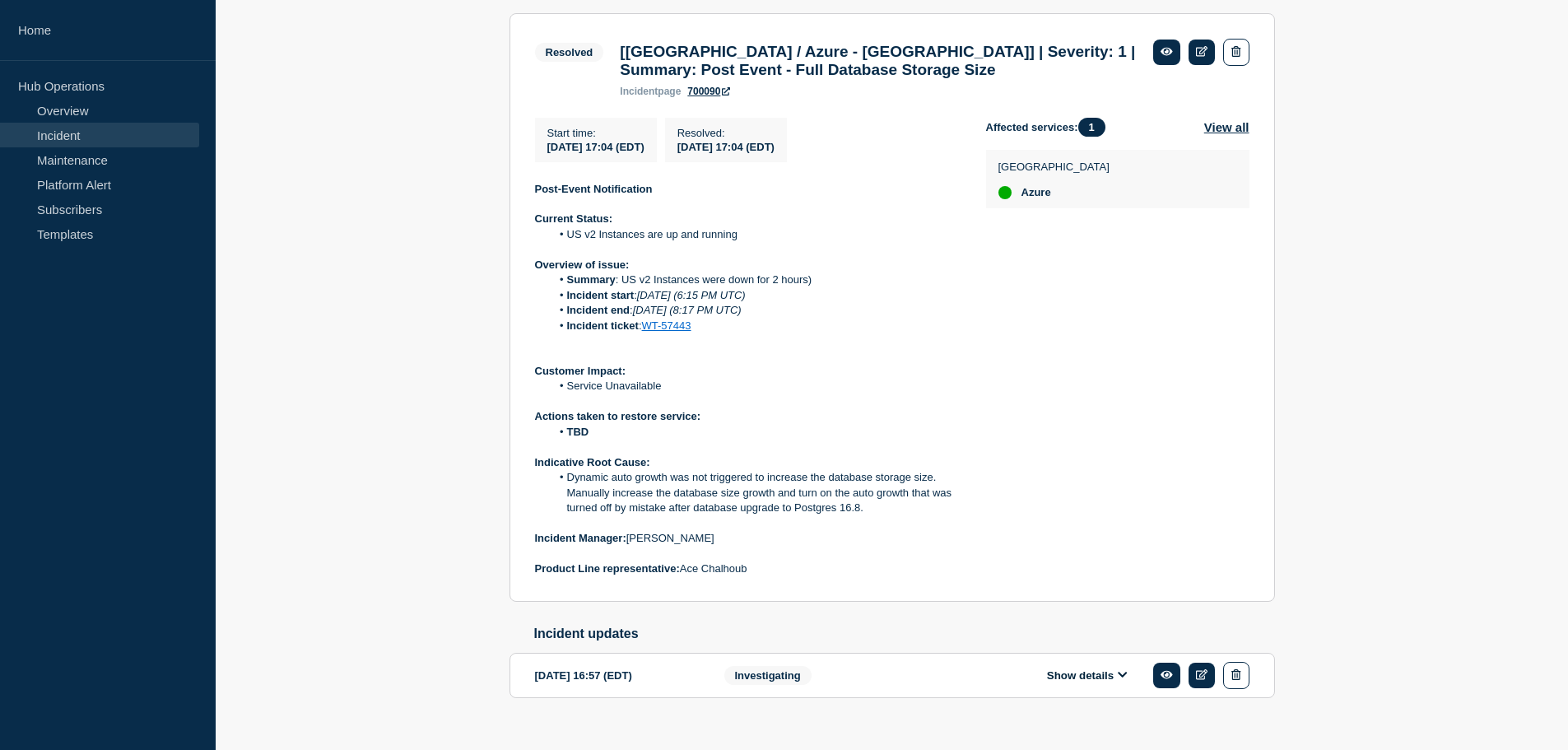
scroll to position [323, 0]
